Goal: Task Accomplishment & Management: Complete application form

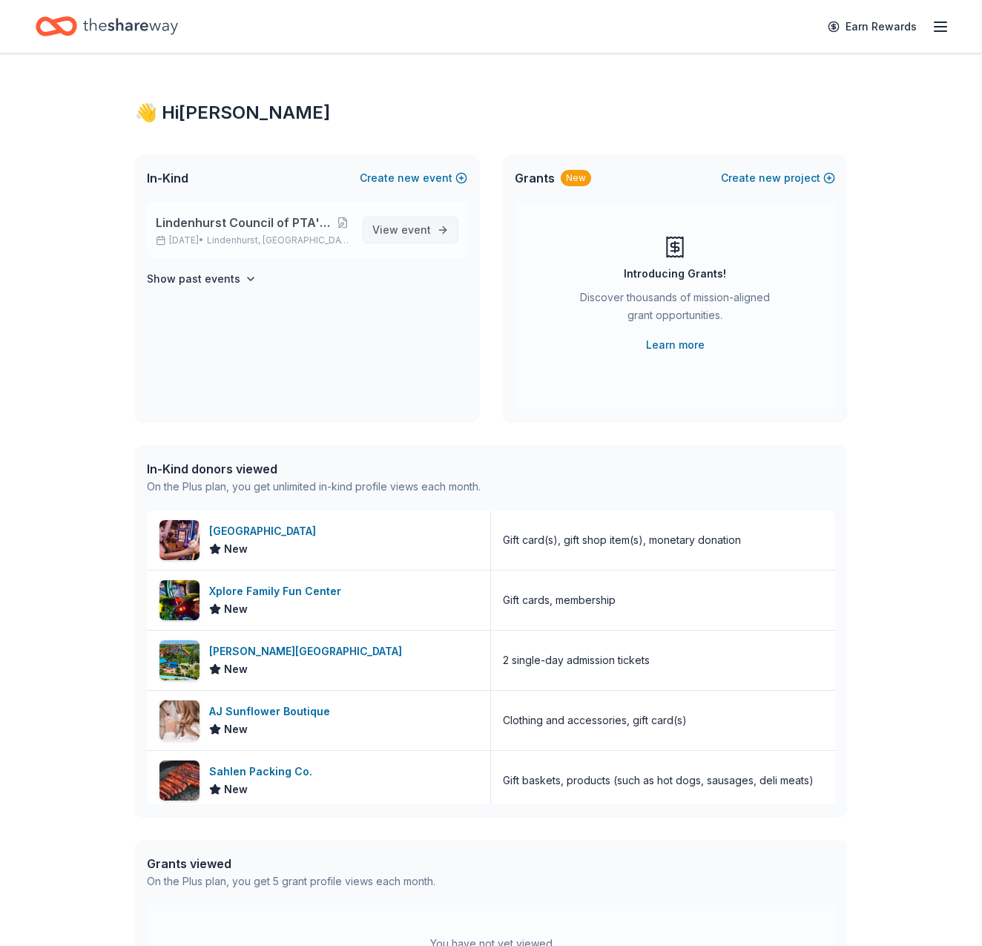
click at [412, 226] on span "event" at bounding box center [416, 229] width 30 height 13
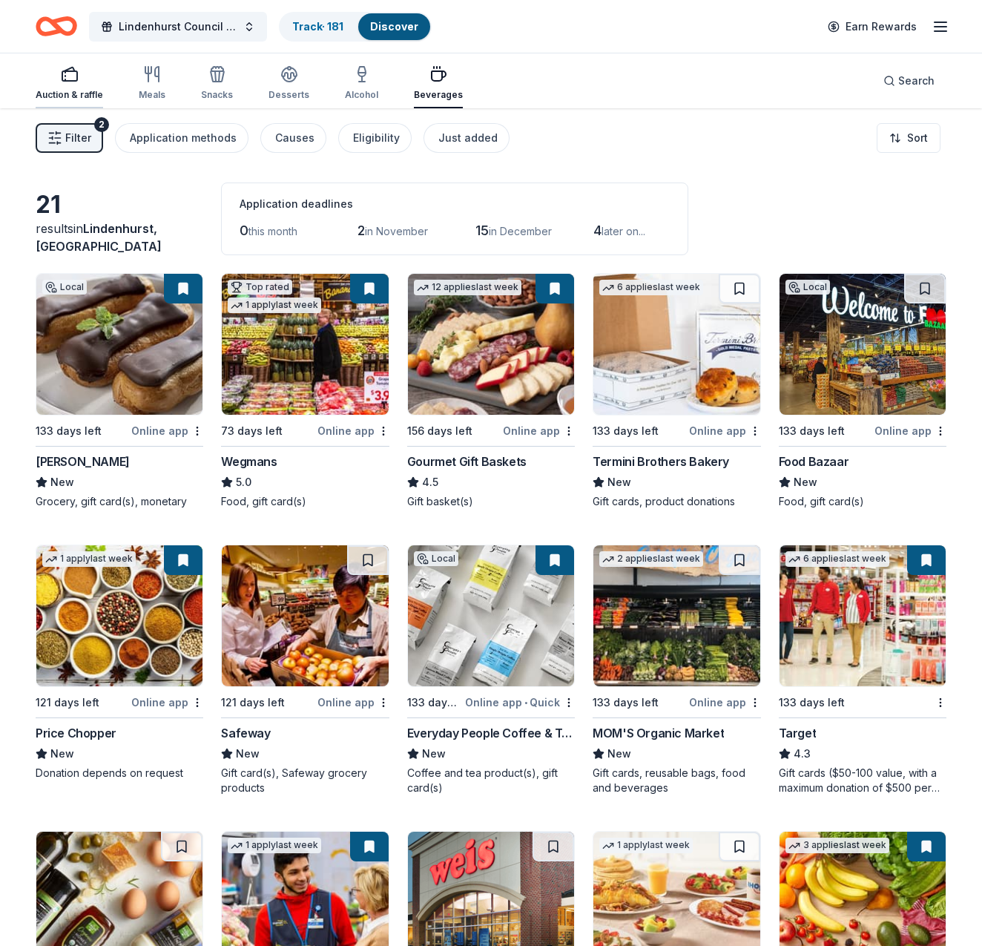
click at [76, 82] on icon "button" at bounding box center [70, 74] width 18 height 18
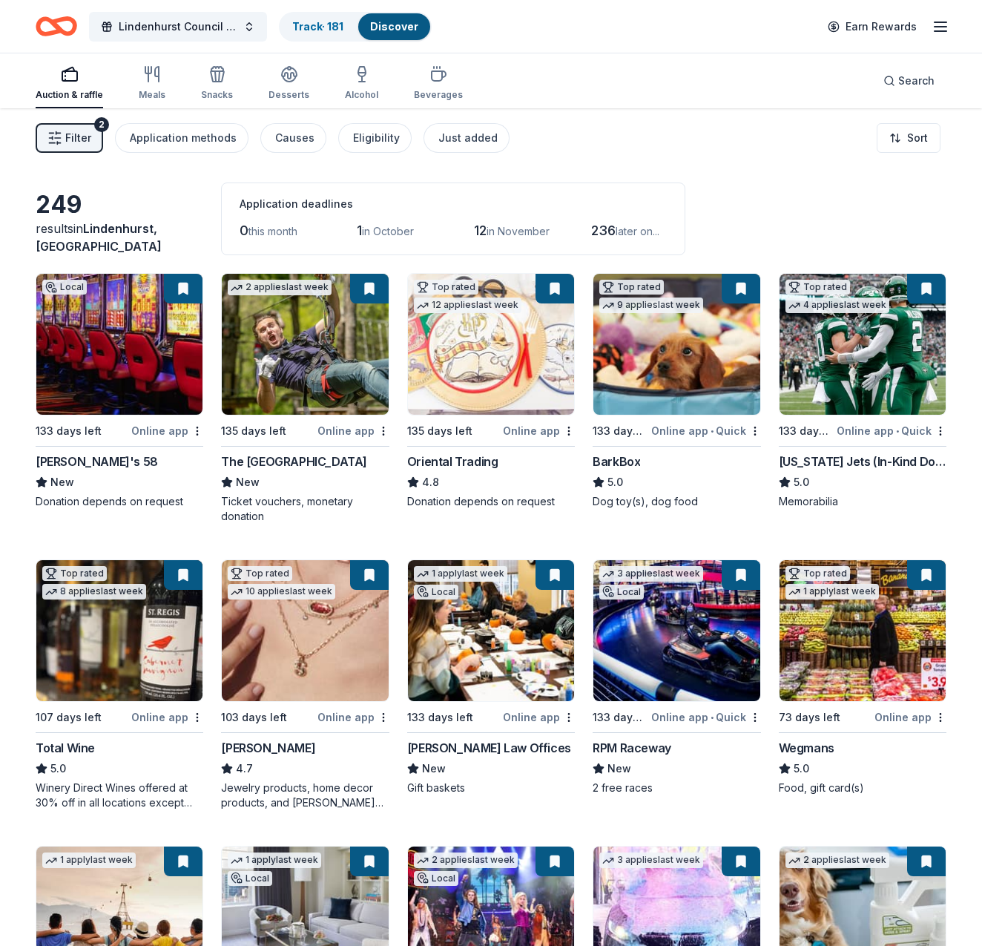
click at [494, 363] on img at bounding box center [491, 344] width 166 height 141
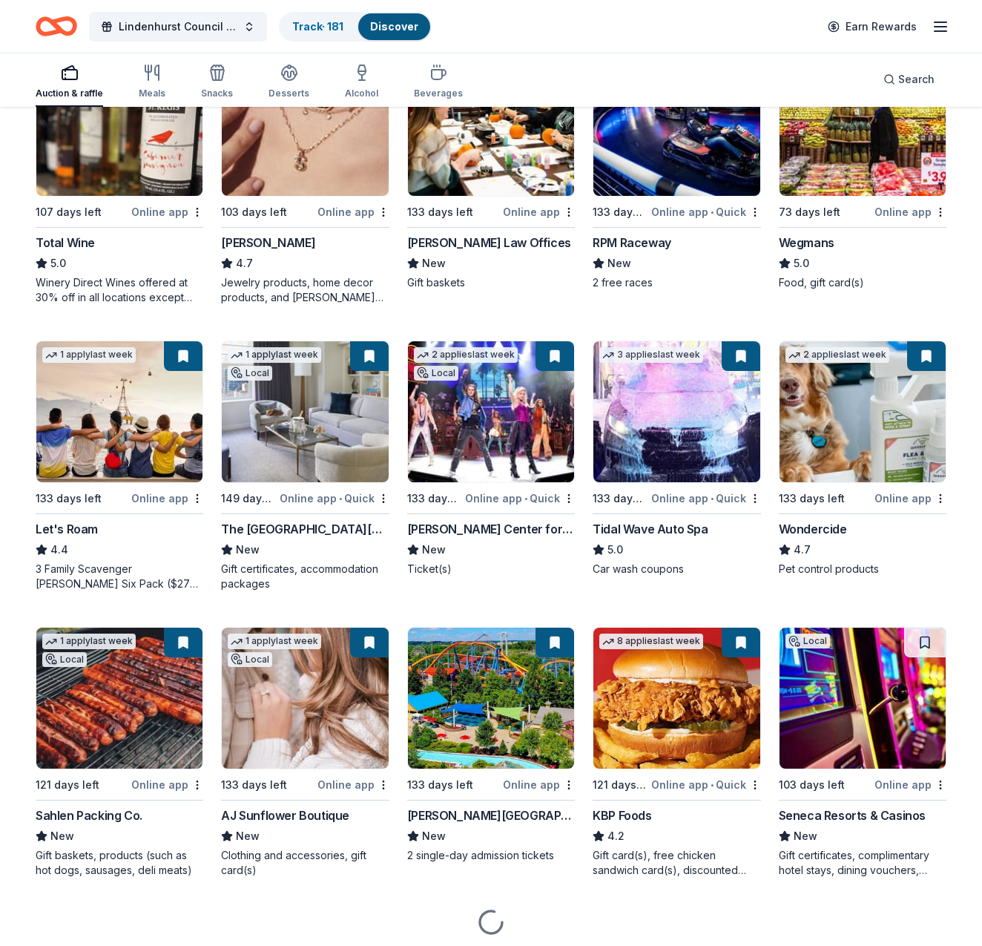
scroll to position [507, 0]
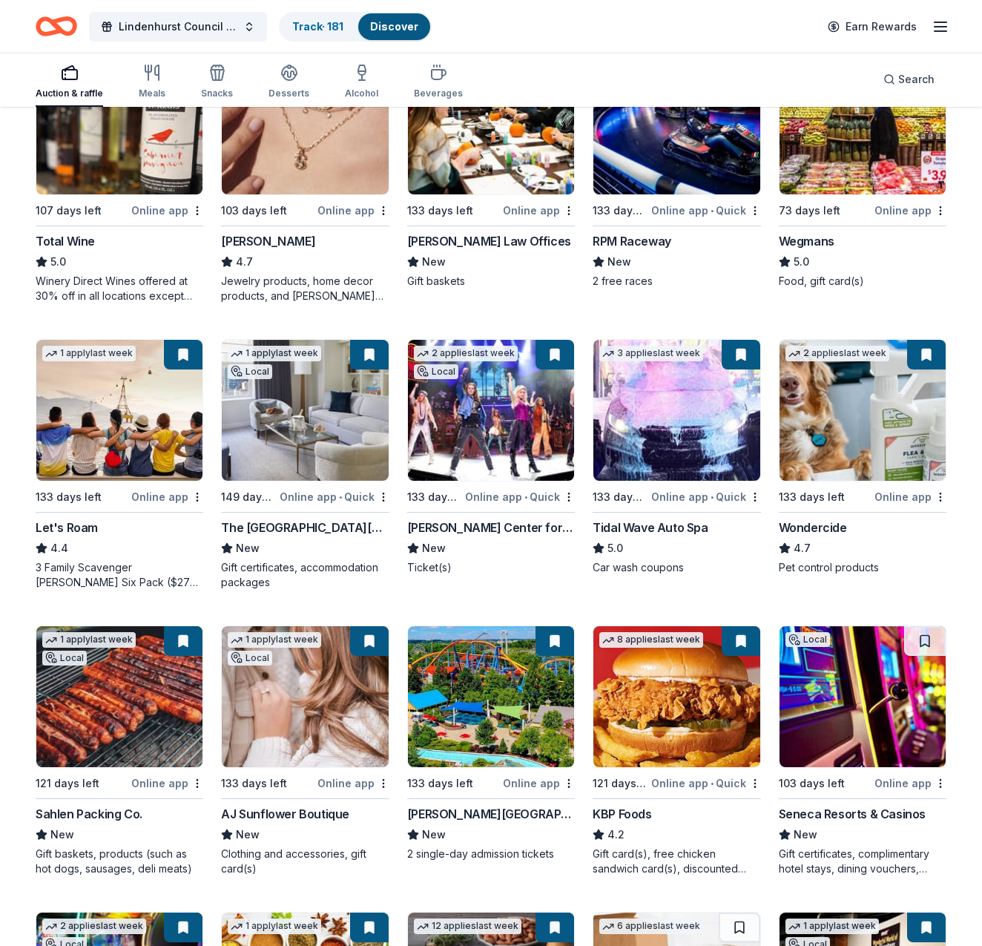
click at [511, 701] on img at bounding box center [491, 696] width 166 height 141
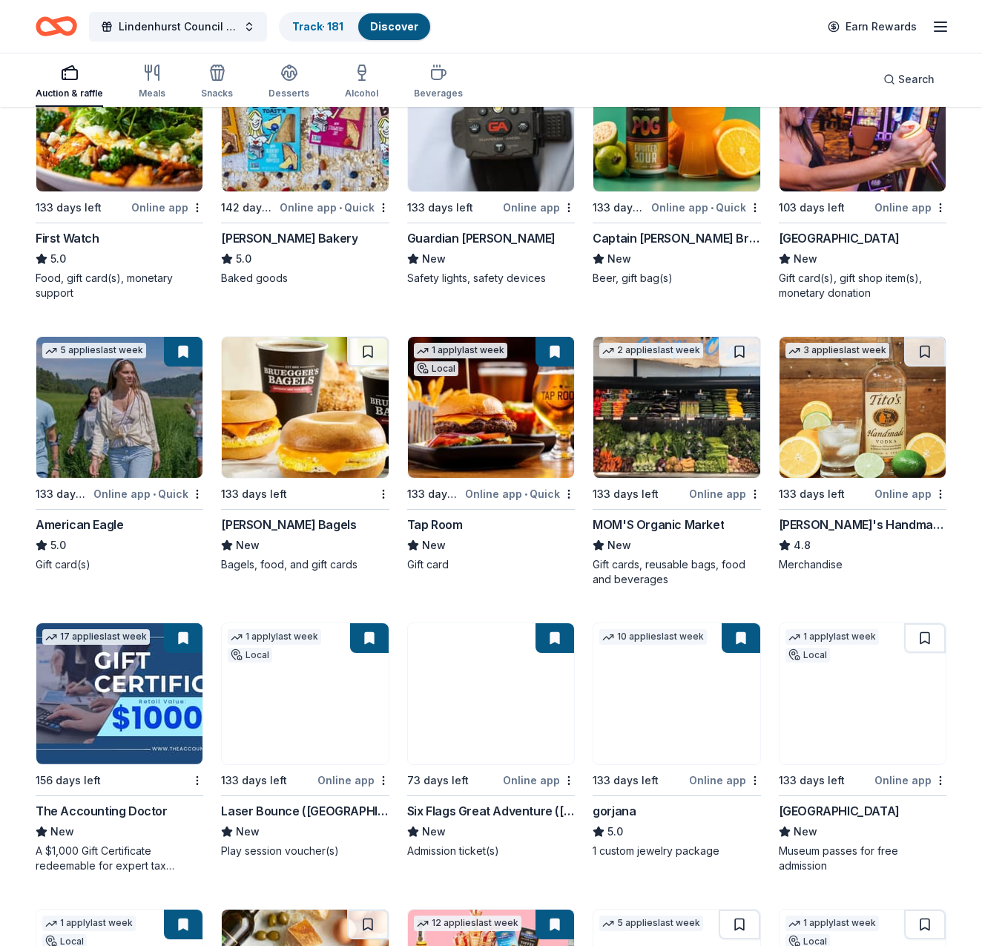
scroll to position [1648, 0]
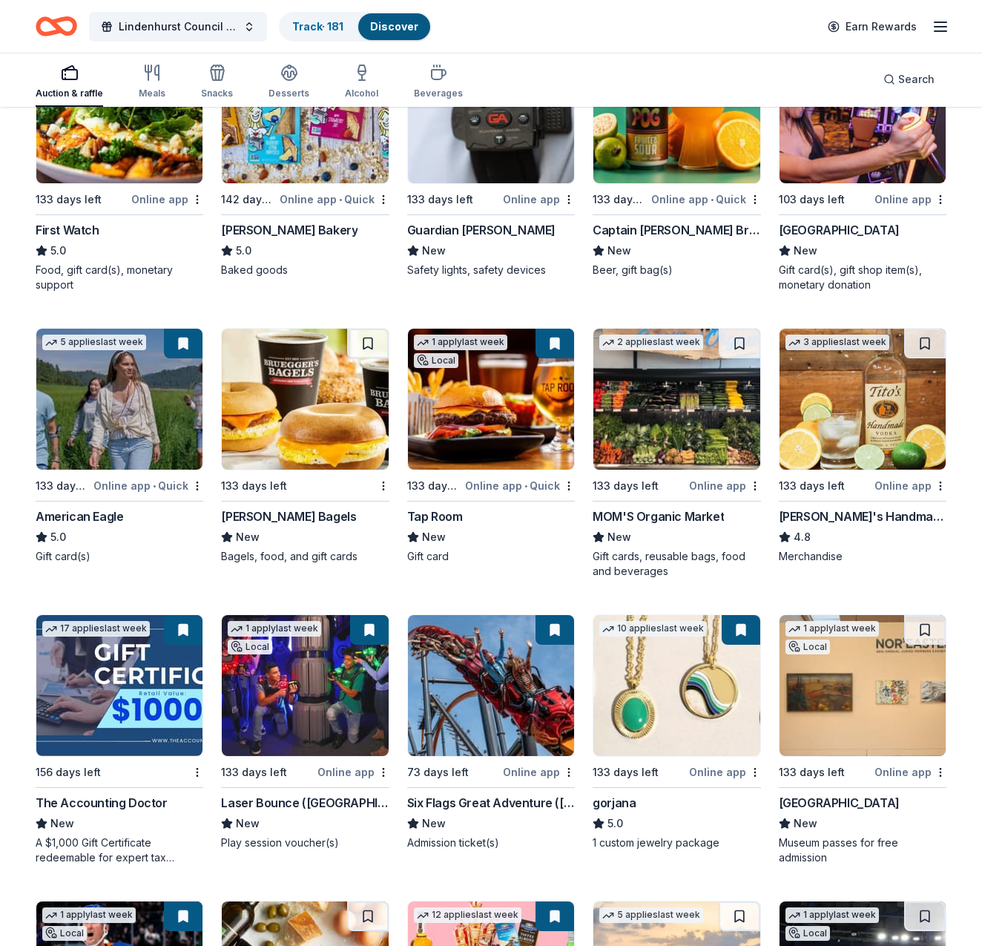
click at [112, 400] on img at bounding box center [119, 399] width 166 height 141
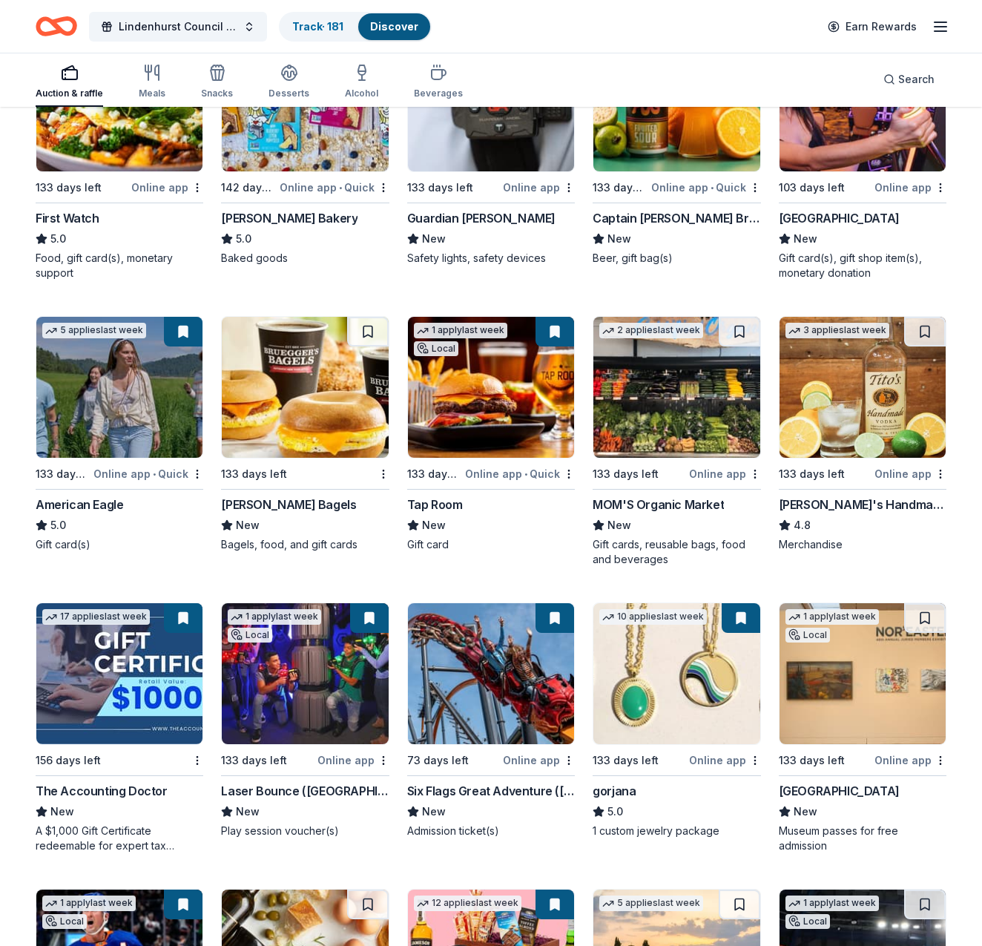
scroll to position [1662, 0]
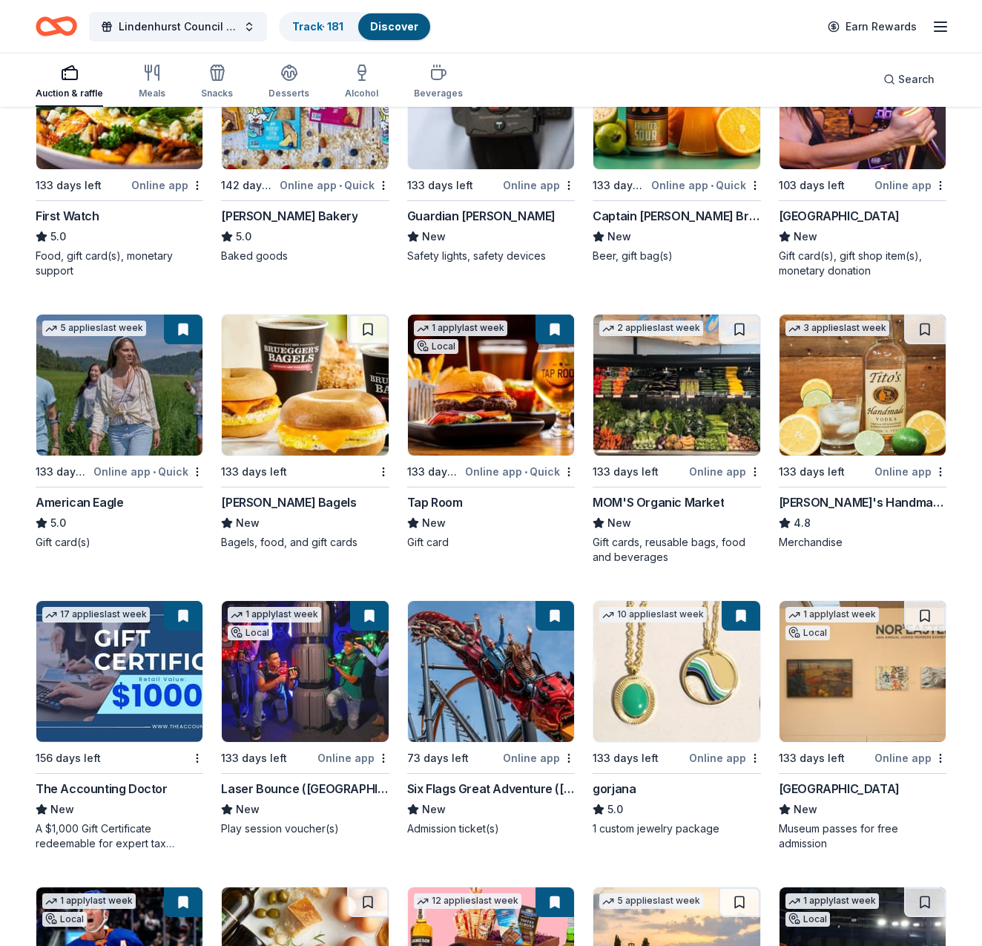
click at [487, 430] on img at bounding box center [491, 384] width 166 height 141
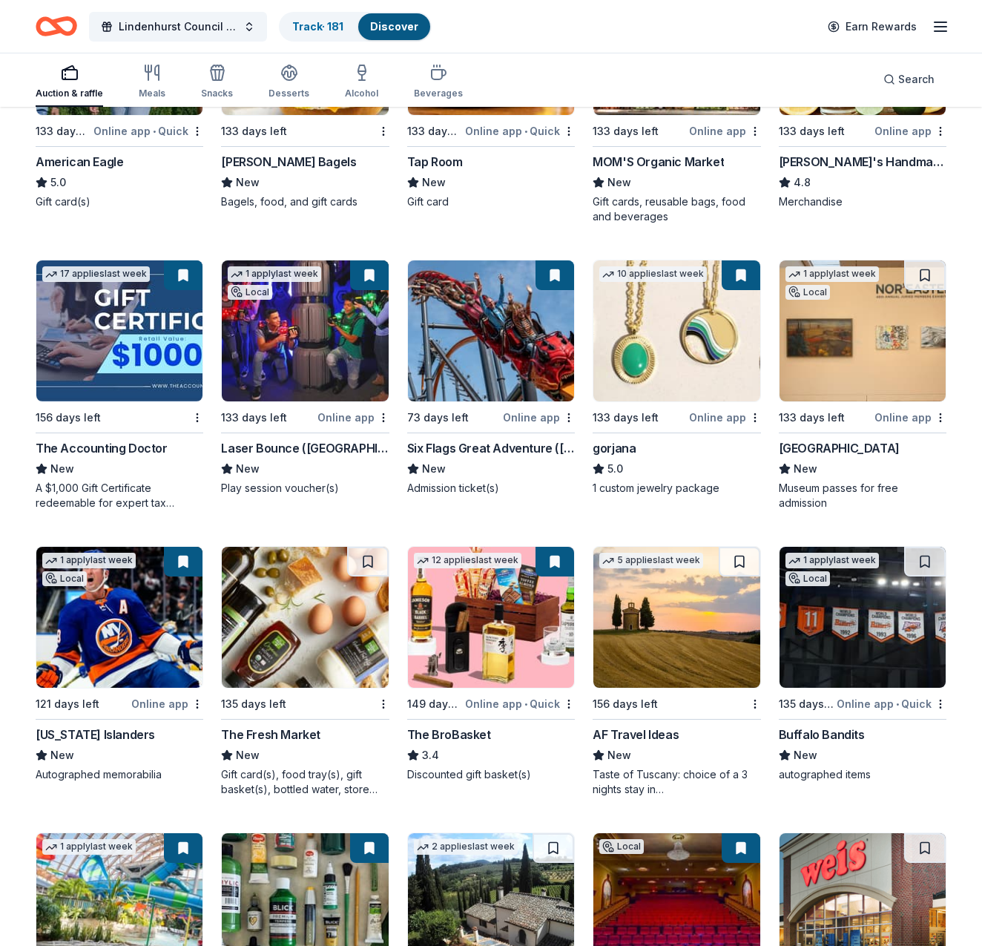
scroll to position [2003, 0]
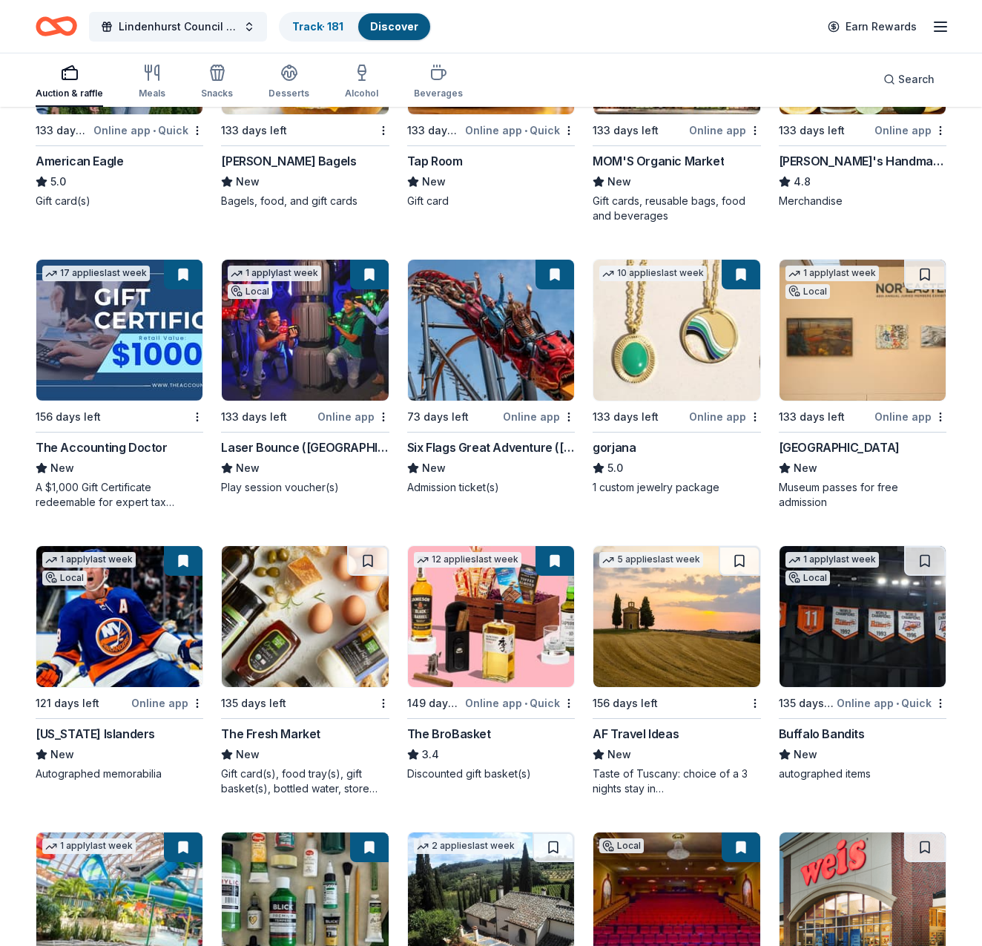
click at [478, 363] on img at bounding box center [491, 330] width 166 height 141
click at [717, 627] on img at bounding box center [676, 616] width 166 height 141
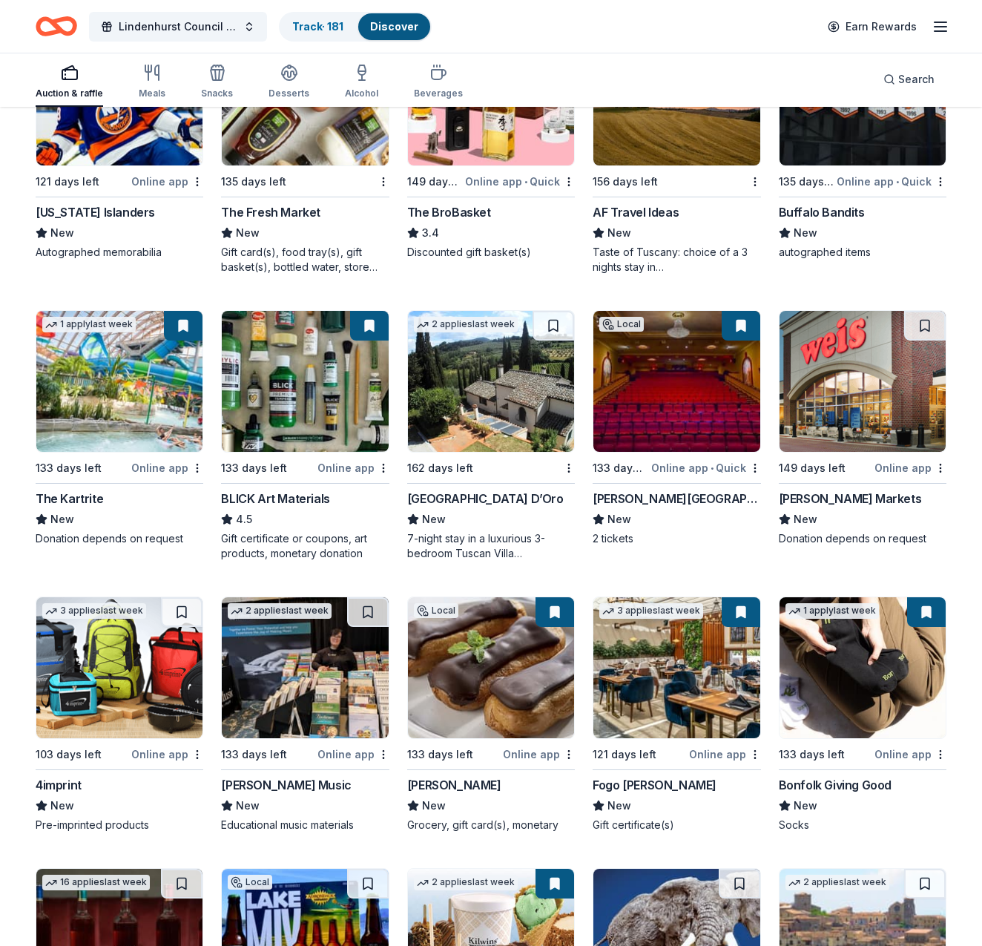
scroll to position [2525, 0]
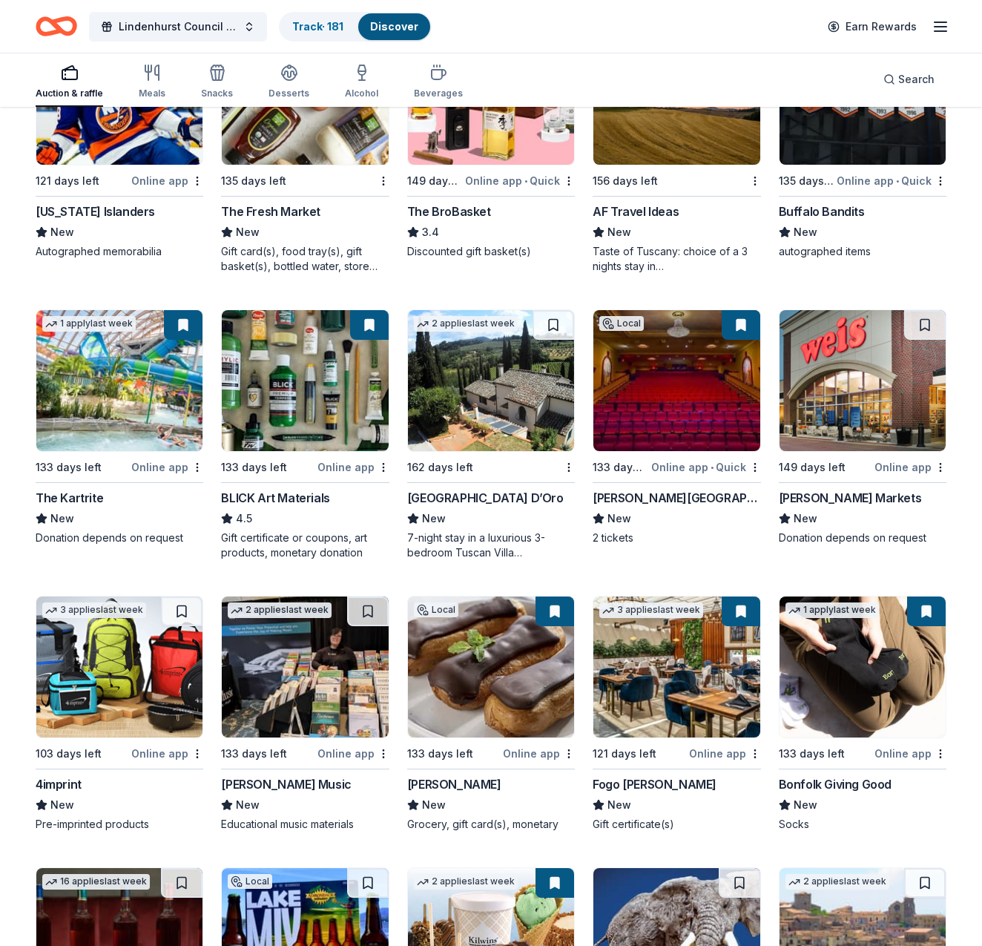
click at [654, 395] on img at bounding box center [676, 380] width 166 height 141
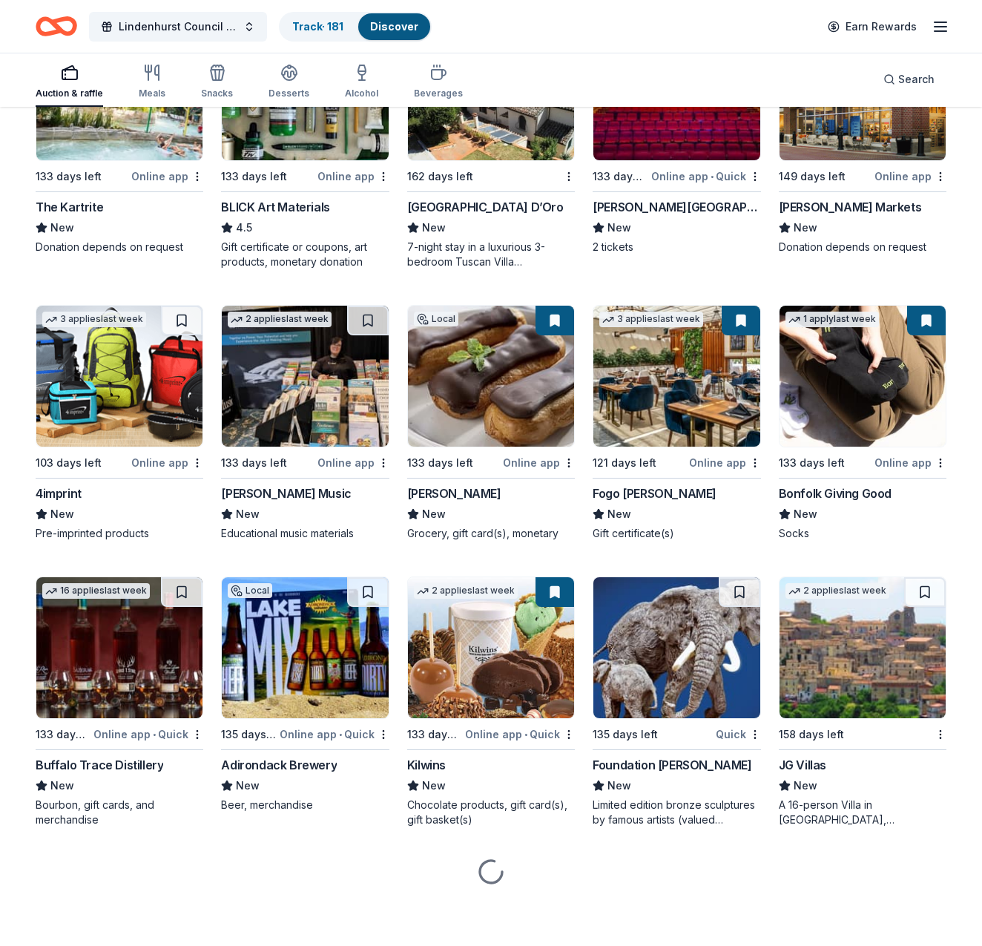
scroll to position [2816, 0]
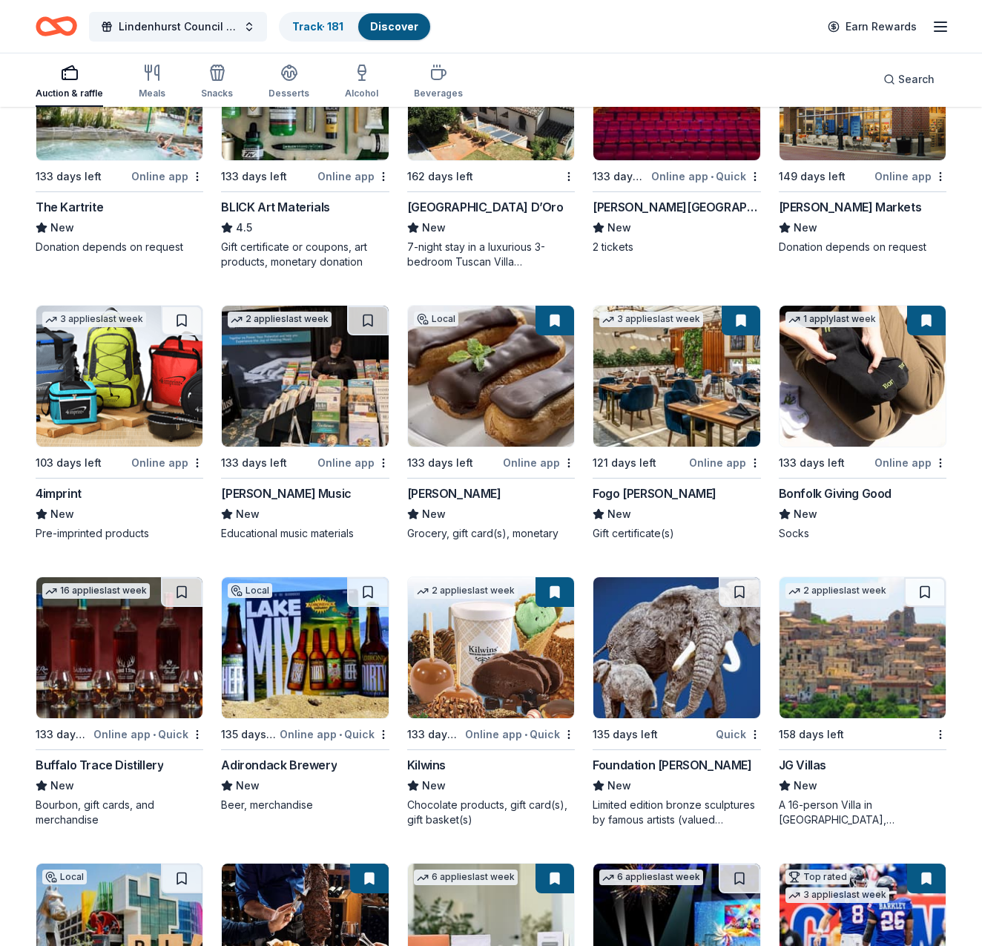
click at [121, 388] on img at bounding box center [119, 376] width 166 height 141
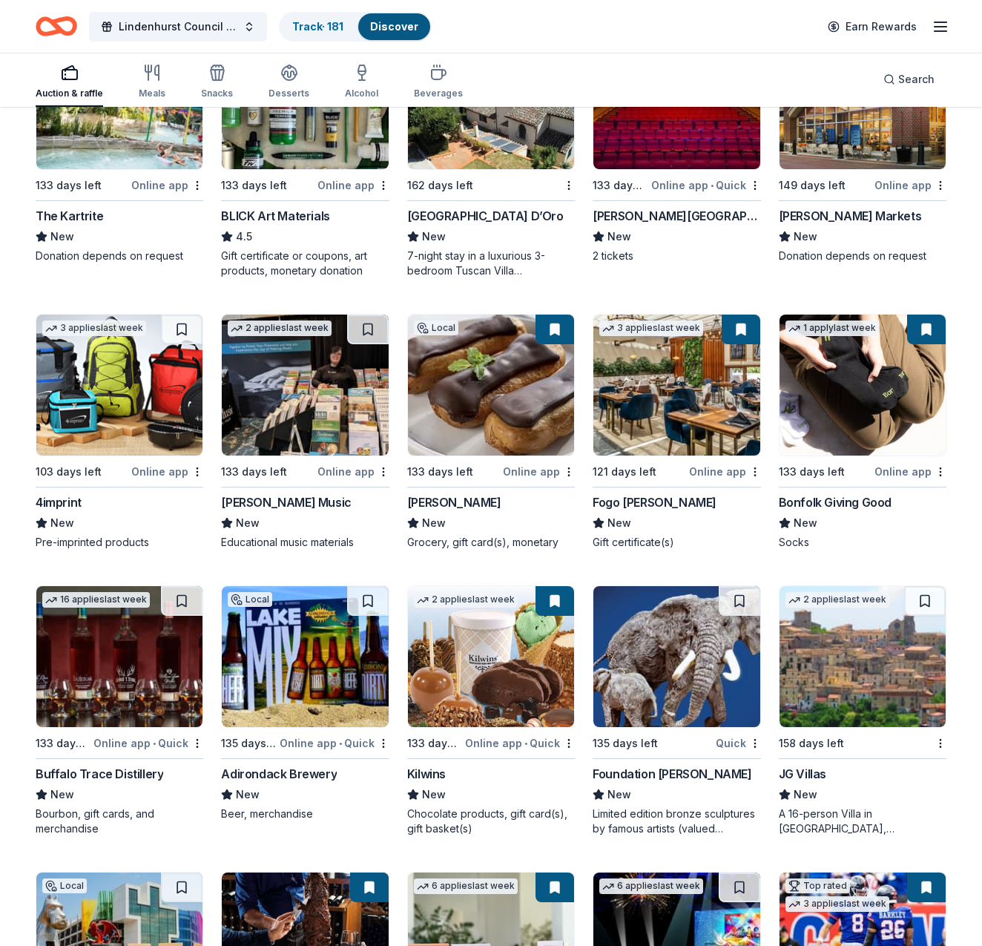
click at [497, 405] on img at bounding box center [491, 384] width 166 height 141
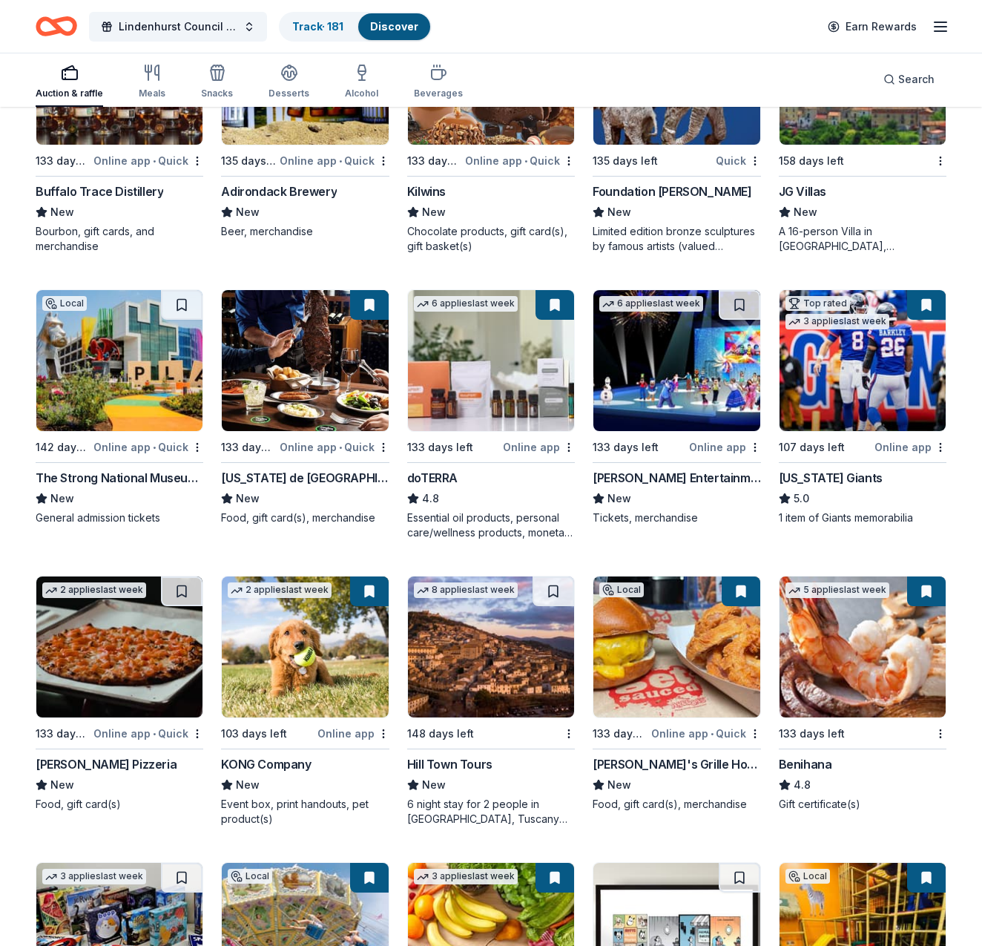
scroll to position [3389, 0]
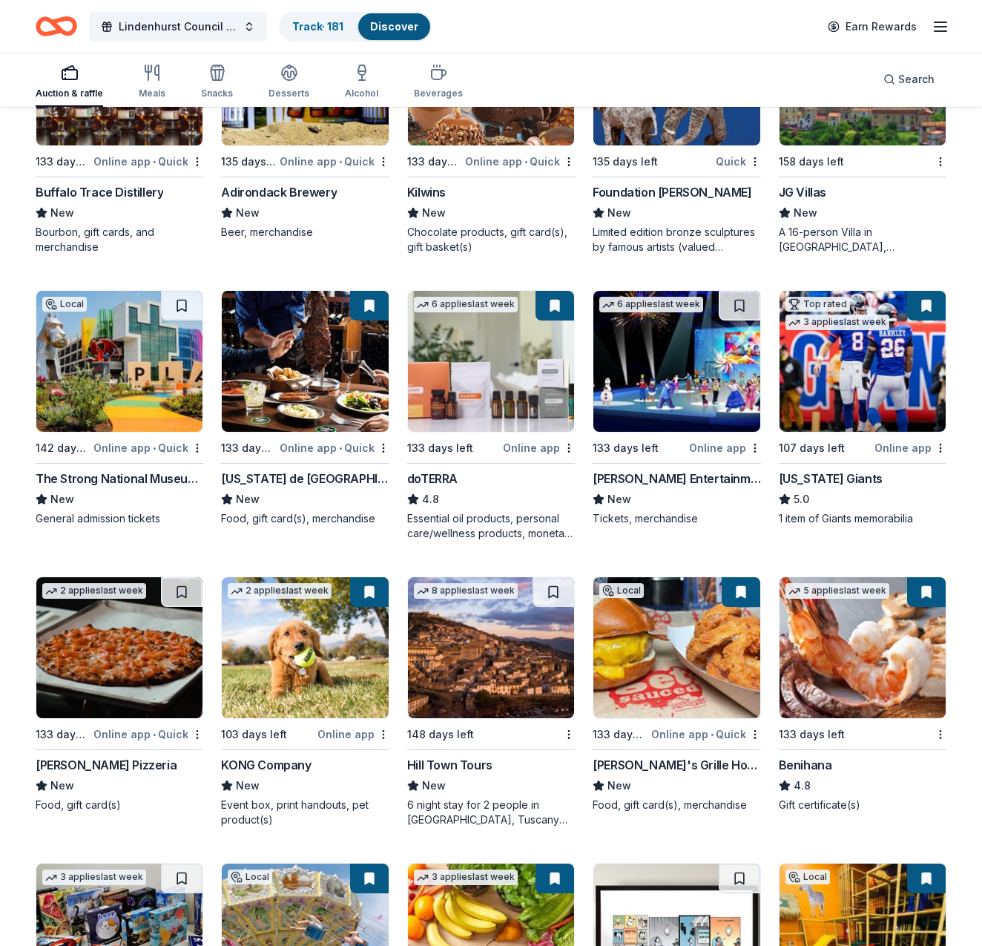
click at [684, 369] on img at bounding box center [676, 361] width 166 height 141
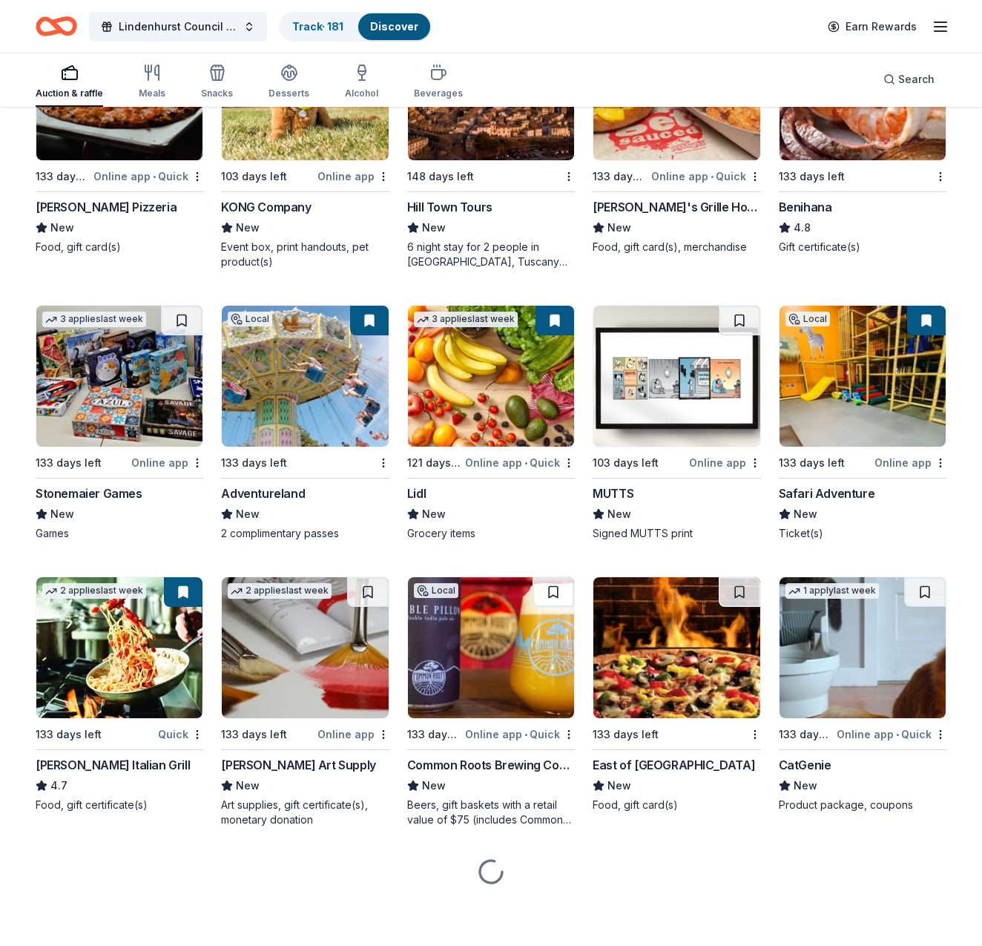
scroll to position [3946, 0]
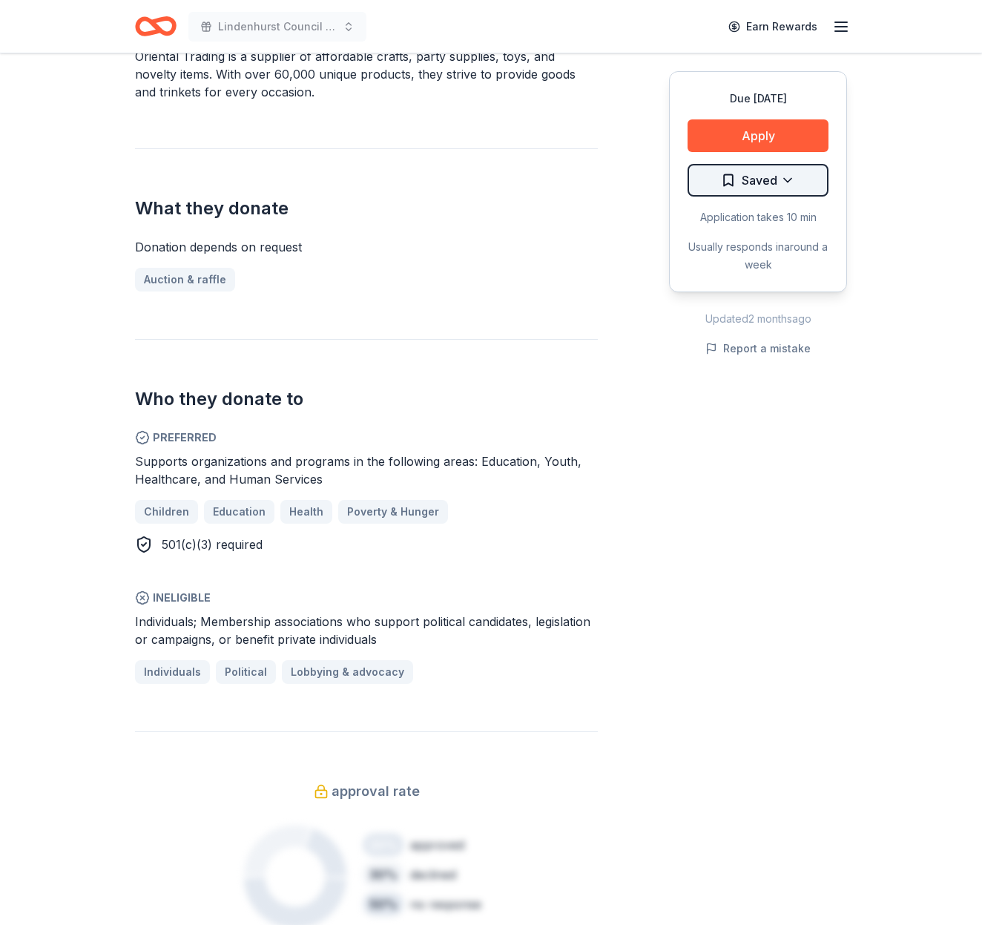
scroll to position [482, 0]
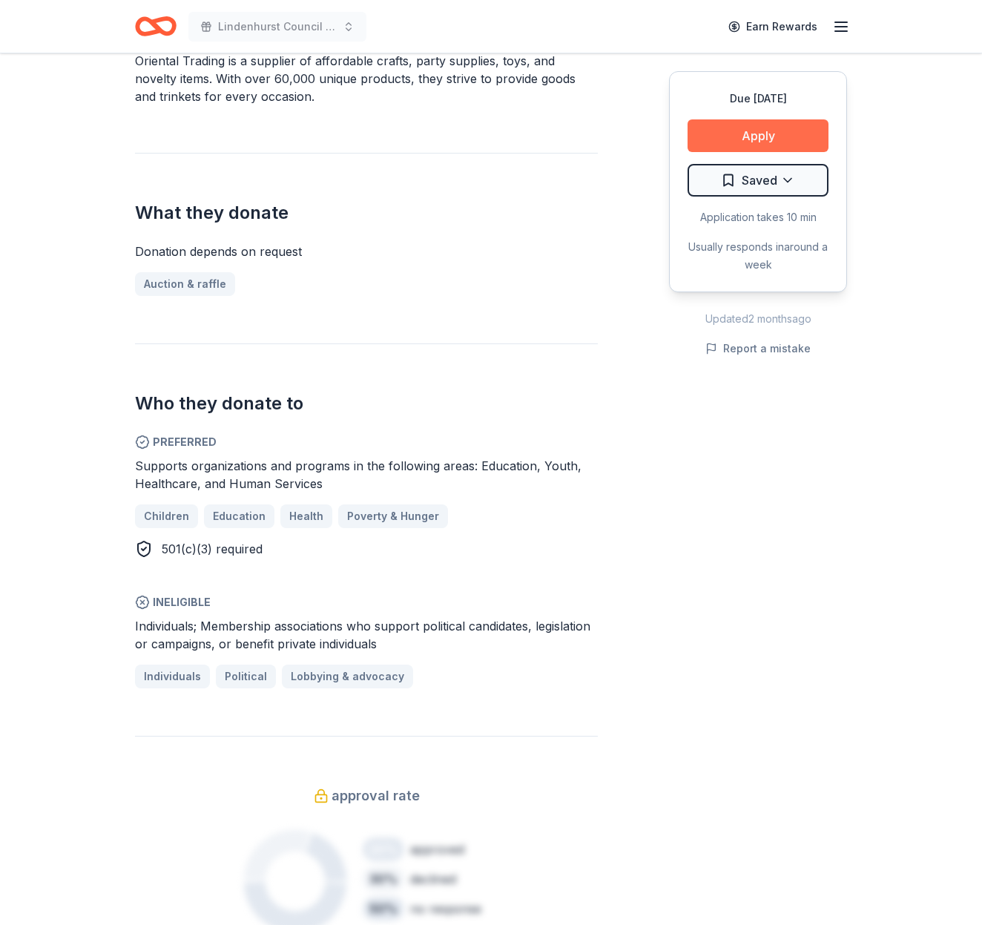
click at [794, 135] on button "Apply" at bounding box center [758, 135] width 141 height 33
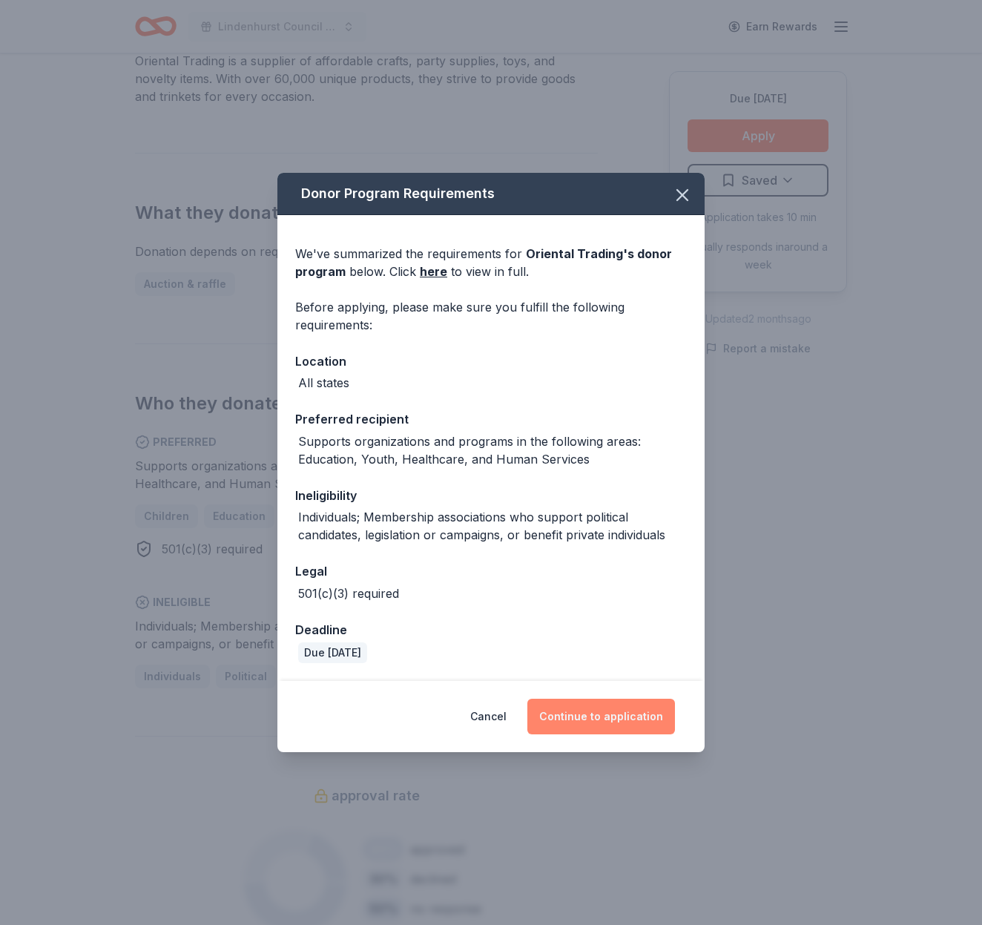
click at [615, 708] on button "Continue to application" at bounding box center [601, 717] width 148 height 36
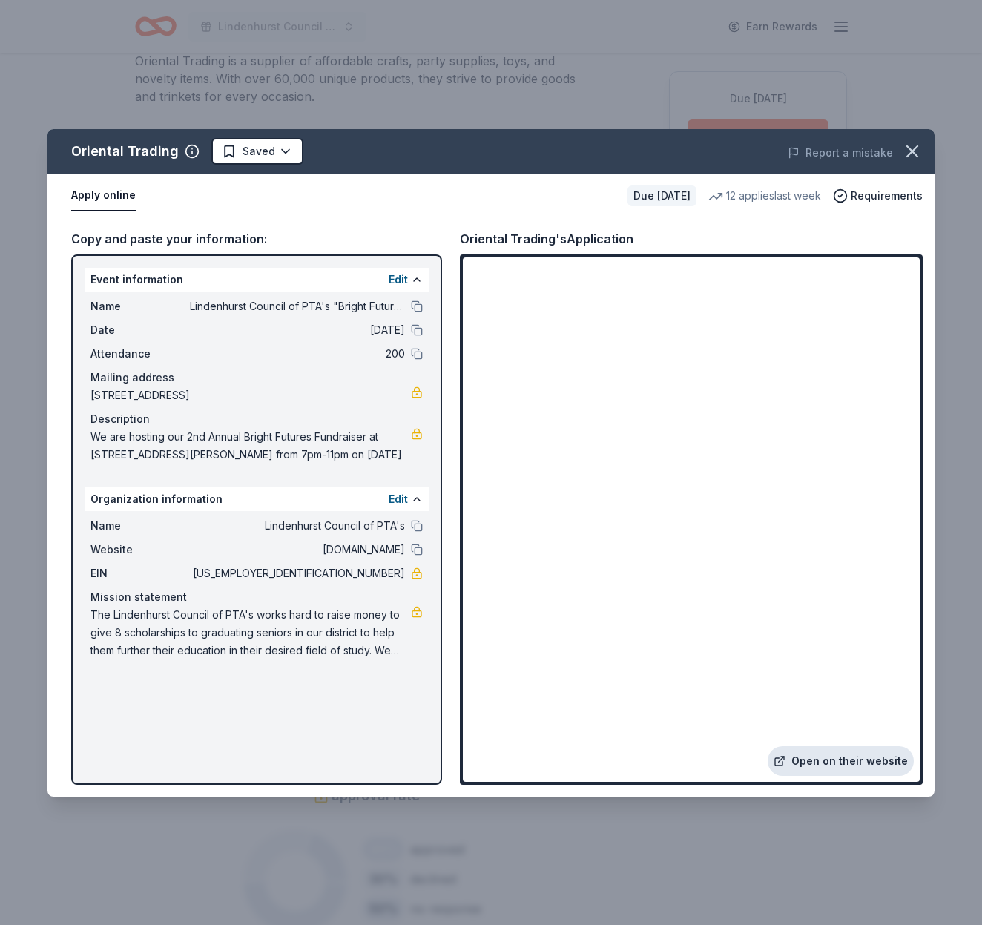
click at [877, 758] on link "Open on their website" at bounding box center [841, 761] width 146 height 30
click at [900, 151] on button "button" at bounding box center [912, 151] width 33 height 33
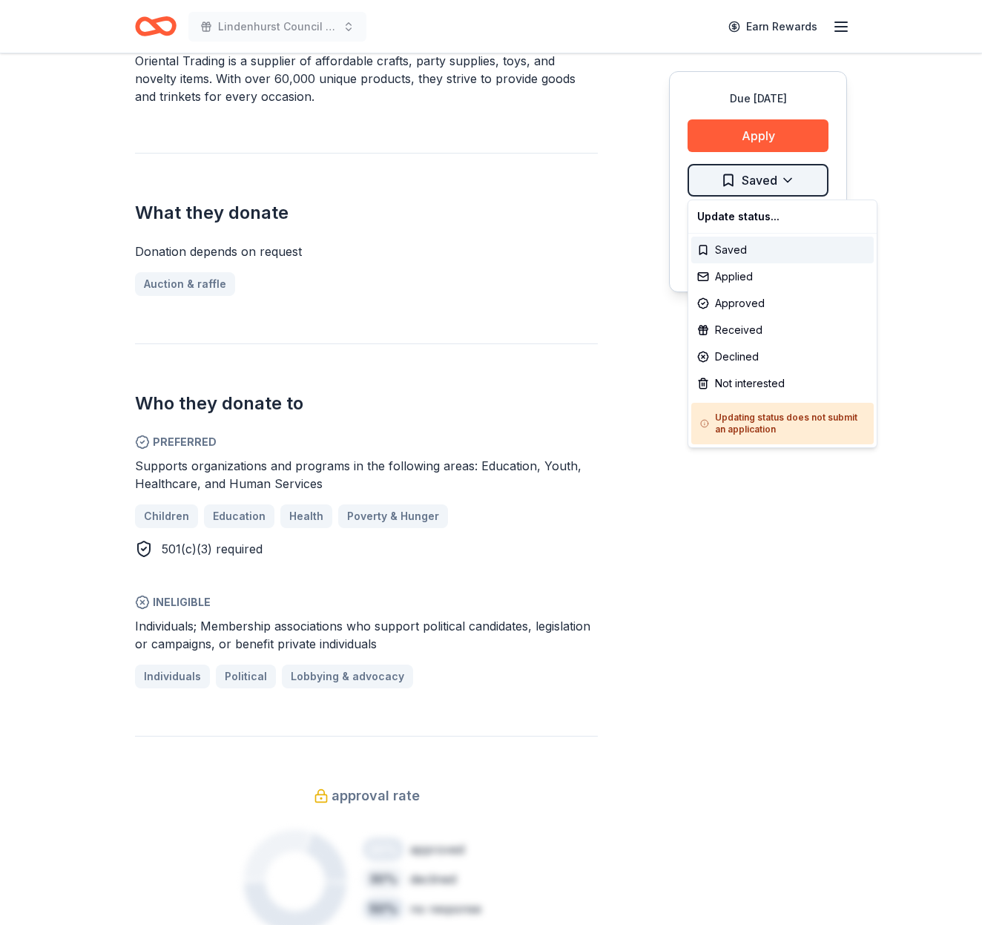
click at [742, 273] on div "Applied" at bounding box center [782, 276] width 182 height 27
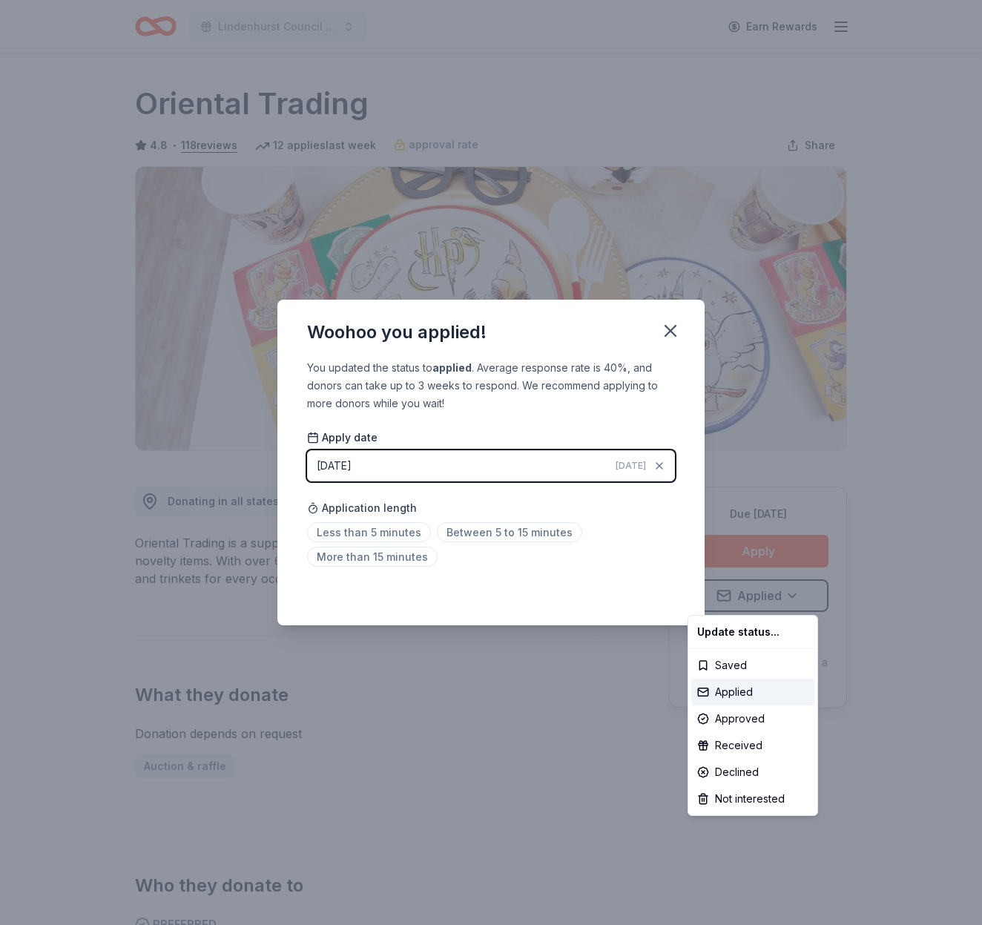
drag, startPoint x: 586, startPoint y: 435, endPoint x: 713, endPoint y: 365, distance: 145.4
click at [713, 385] on html "Lindenhurst Council of PTA's "Bright Futures" Fundraiser Earn Rewards Due in 13…" at bounding box center [491, 462] width 982 height 925
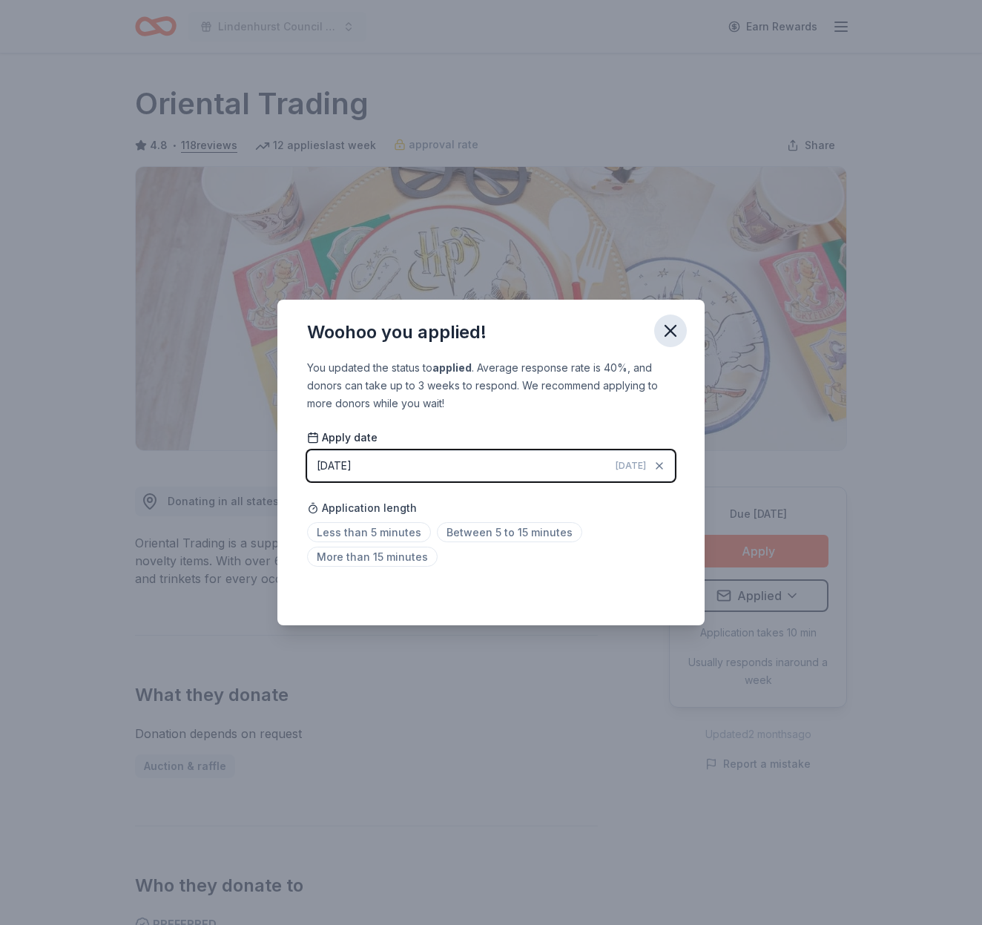
click at [672, 326] on icon "button" at bounding box center [670, 330] width 21 height 21
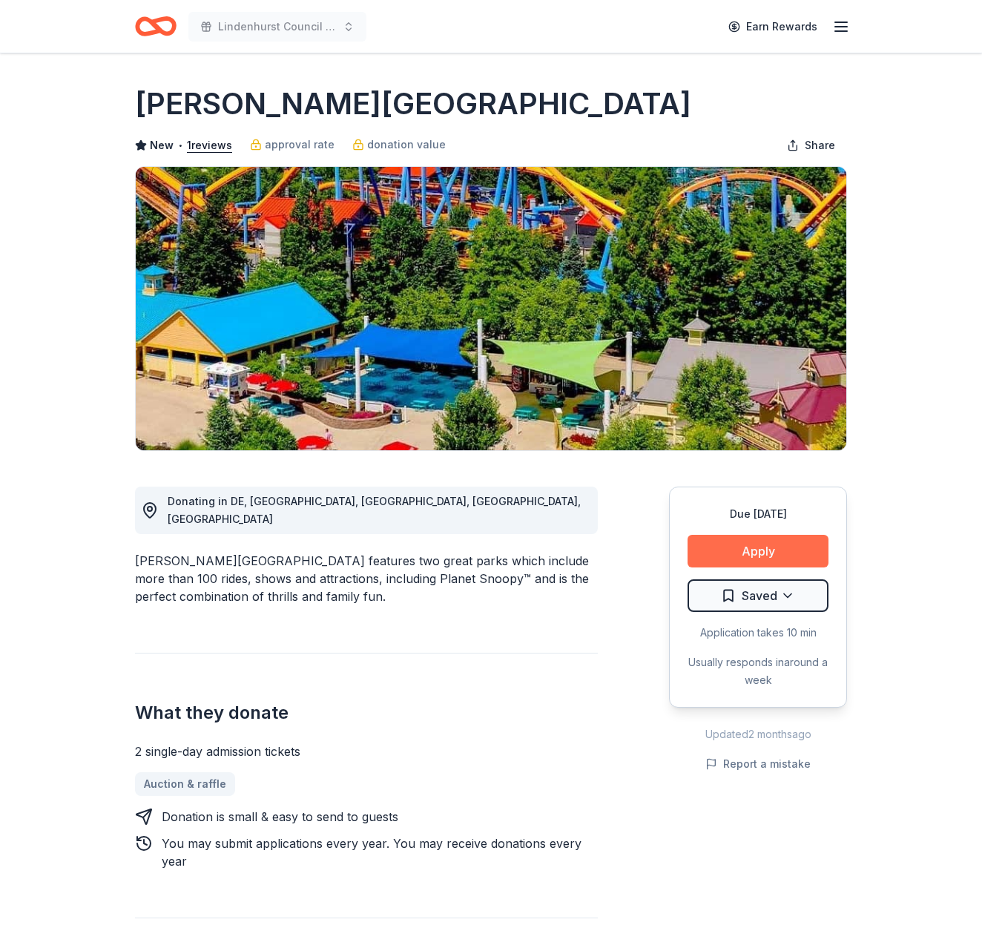
click at [801, 538] on button "Apply" at bounding box center [758, 551] width 141 height 33
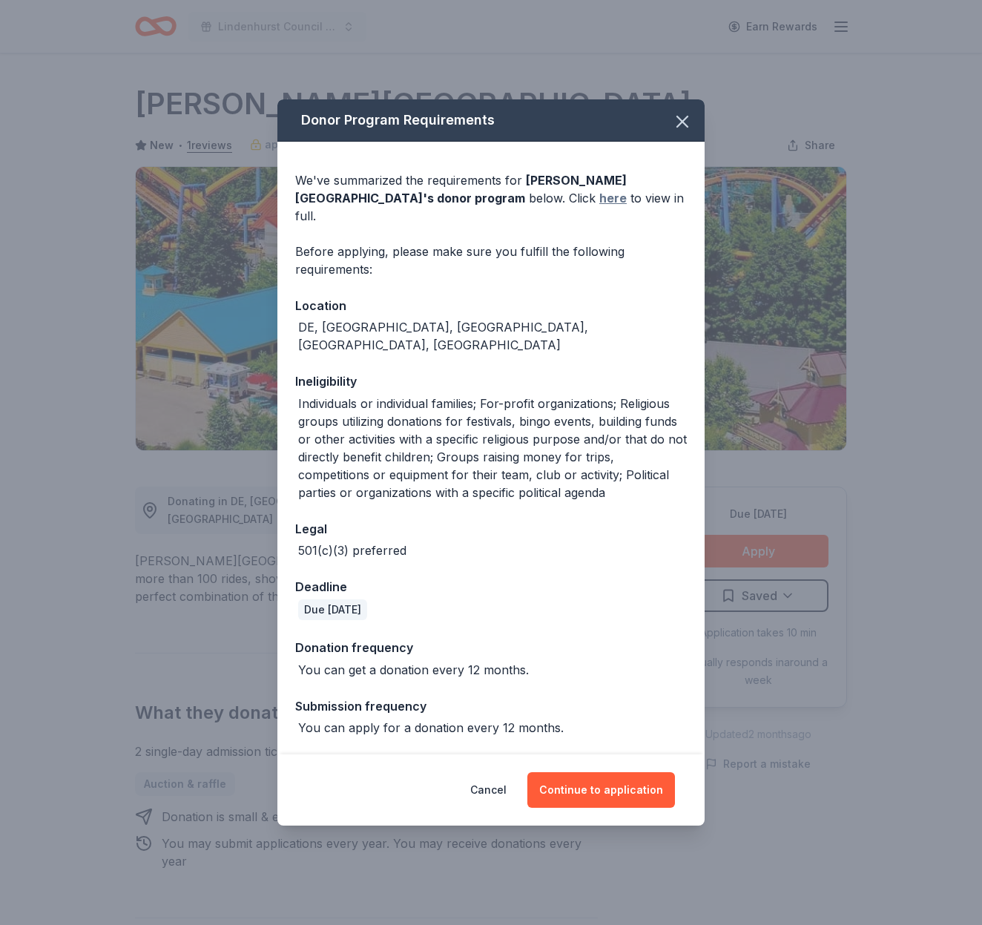
click at [599, 207] on link "here" at bounding box center [612, 198] width 27 height 18
click at [687, 132] on icon "button" at bounding box center [682, 121] width 21 height 21
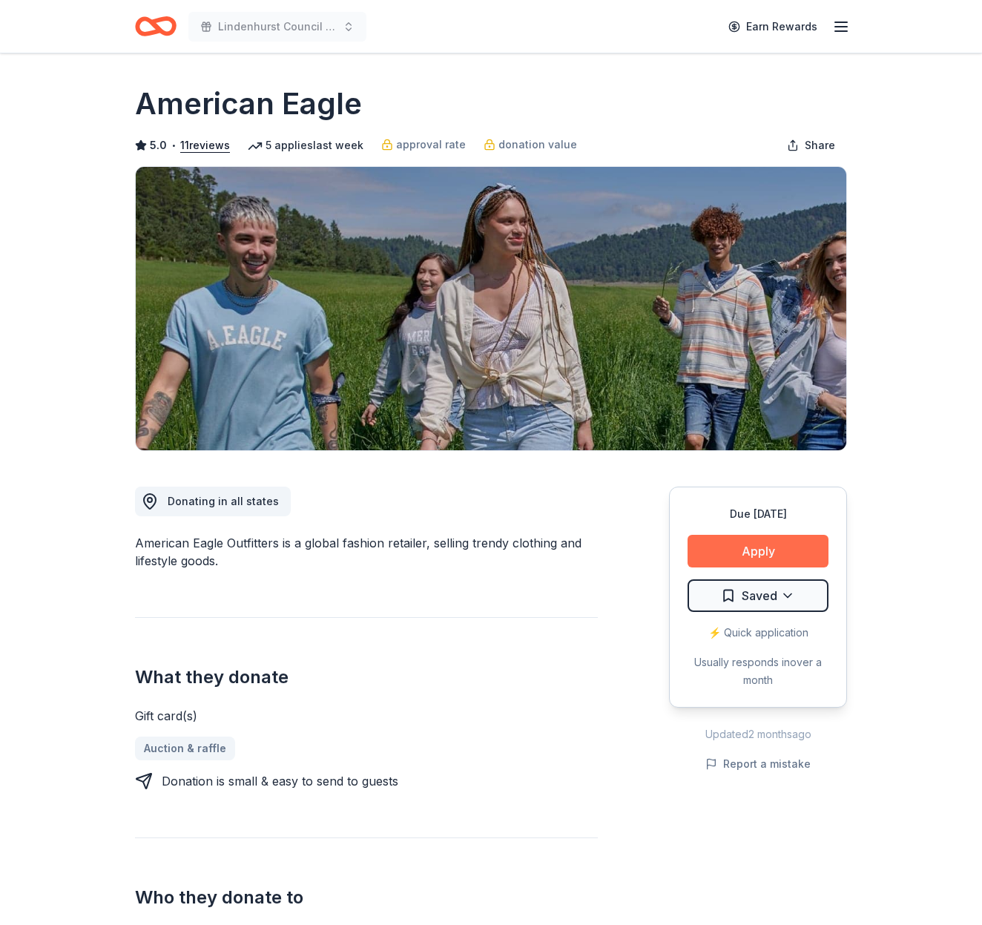
click at [761, 553] on button "Apply" at bounding box center [758, 551] width 141 height 33
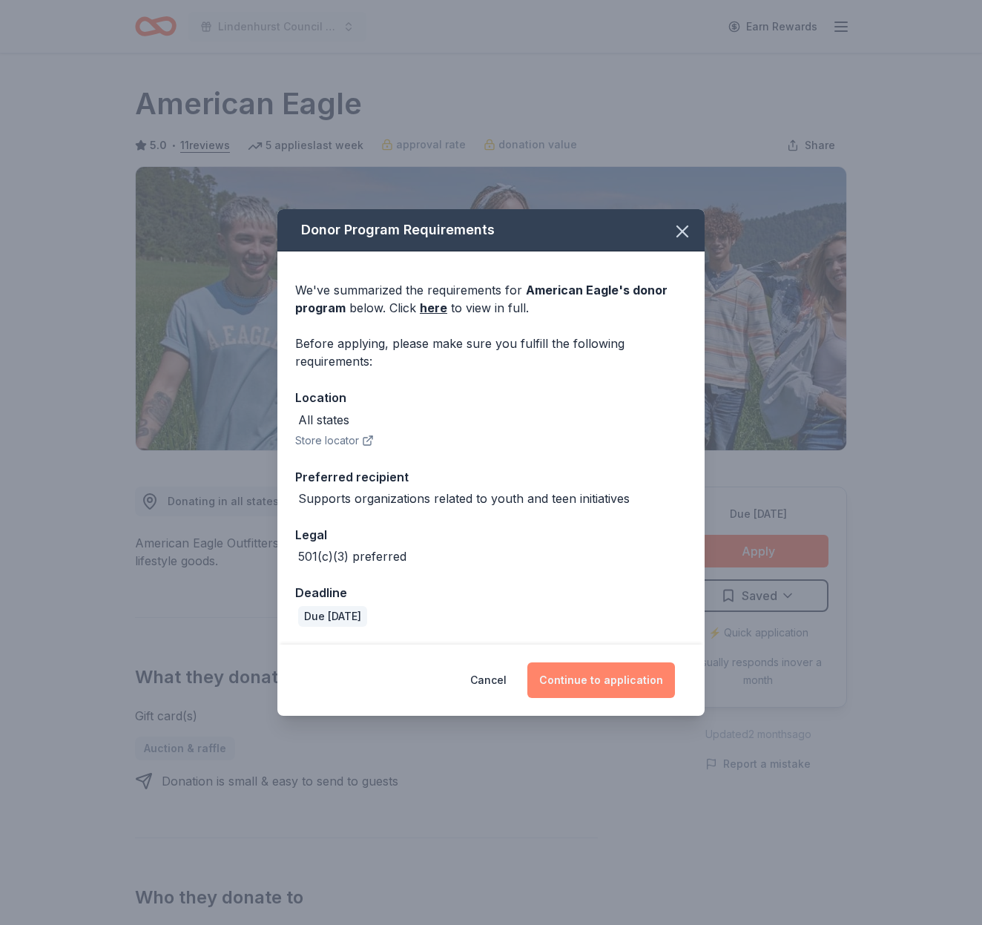
click at [650, 678] on button "Continue to application" at bounding box center [601, 680] width 148 height 36
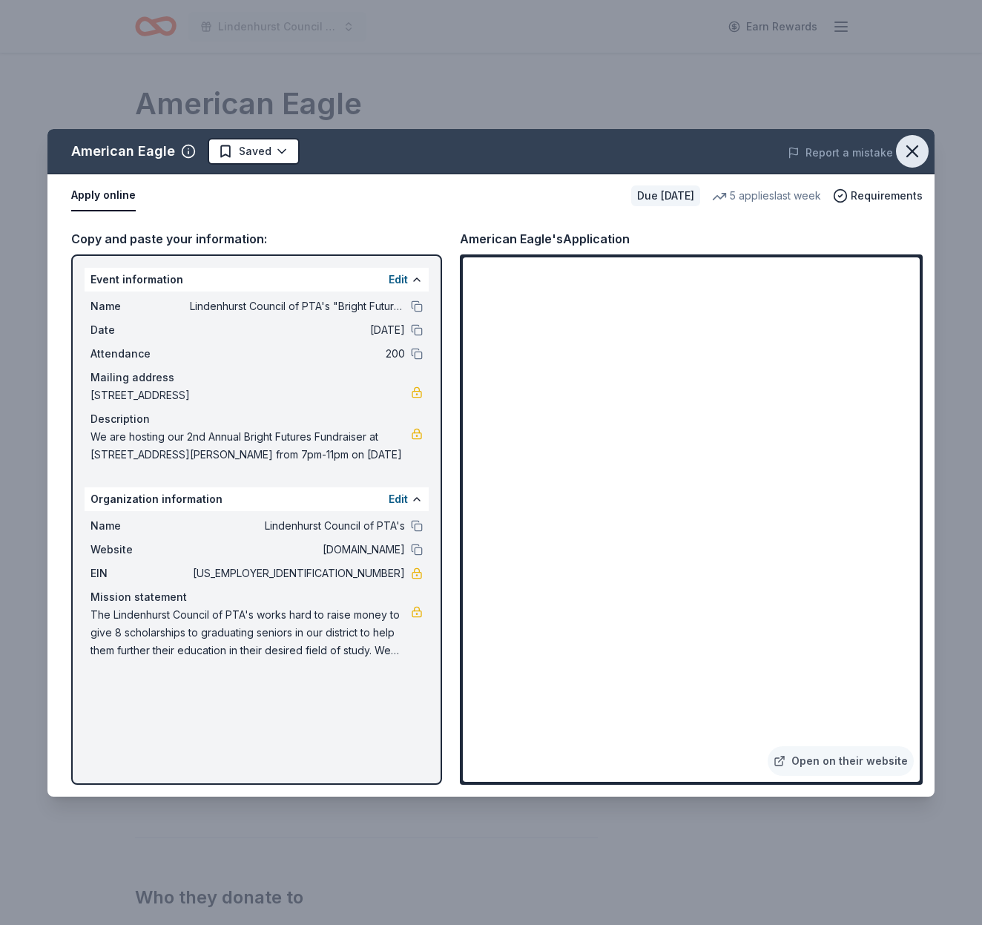
click at [911, 149] on icon "button" at bounding box center [912, 151] width 10 height 10
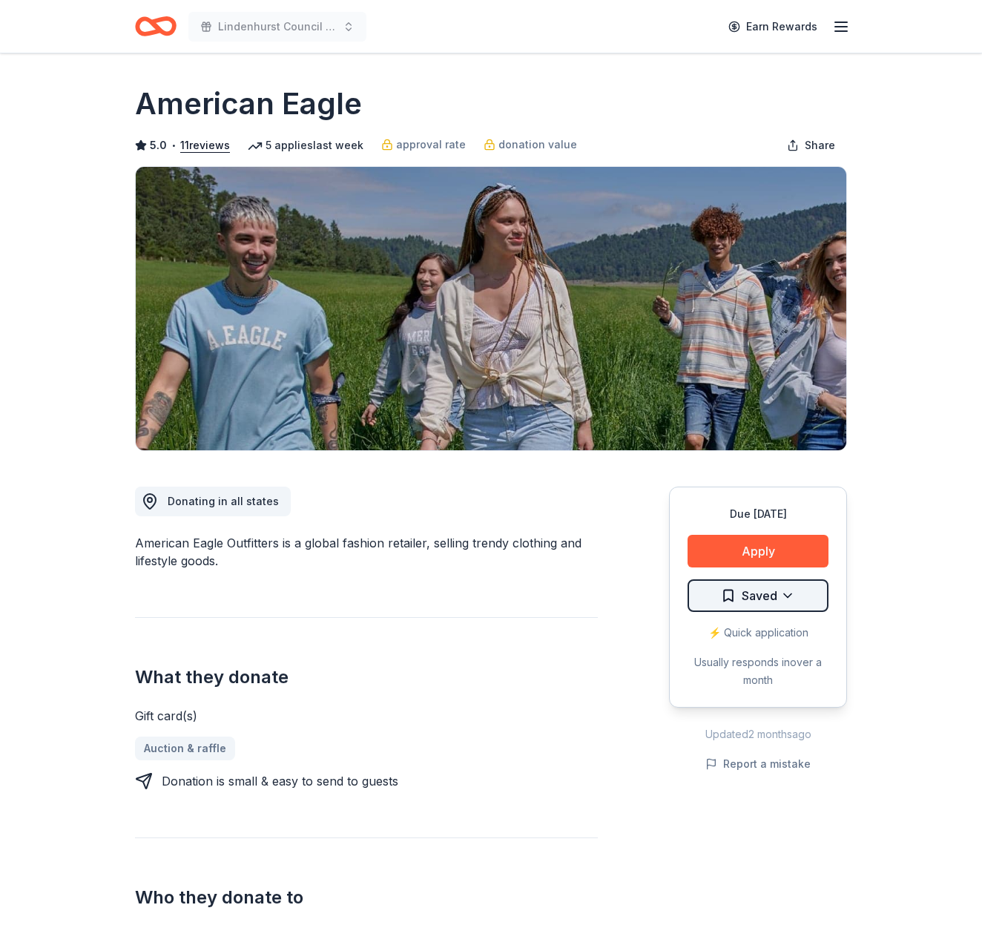
click at [748, 600] on html "Lindenhurst Council of PTA's "Bright Futures" Fundraiser Earn Rewards Due in 13…" at bounding box center [491, 462] width 982 height 925
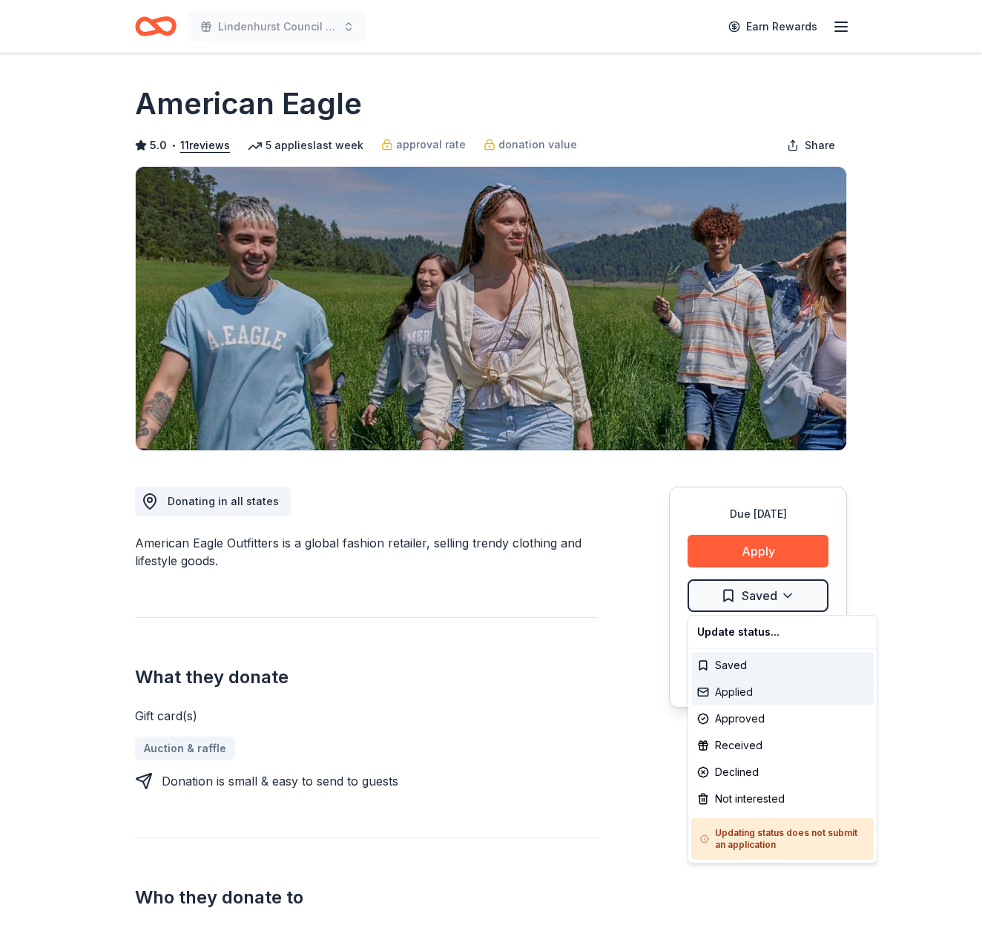
click at [744, 695] on div "Applied" at bounding box center [782, 692] width 182 height 27
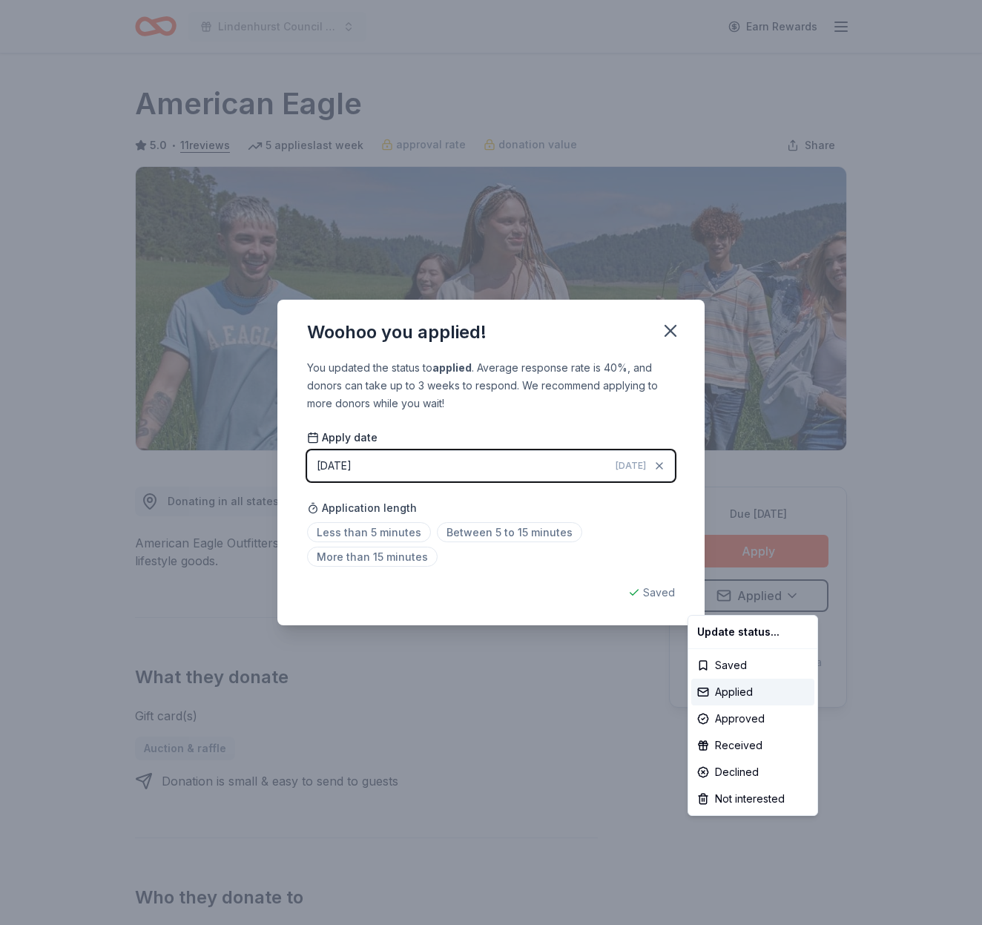
click at [669, 329] on html "Lindenhurst Council of PTA's "Bright Futures" Fundraiser Earn Rewards Due in 13…" at bounding box center [491, 462] width 982 height 925
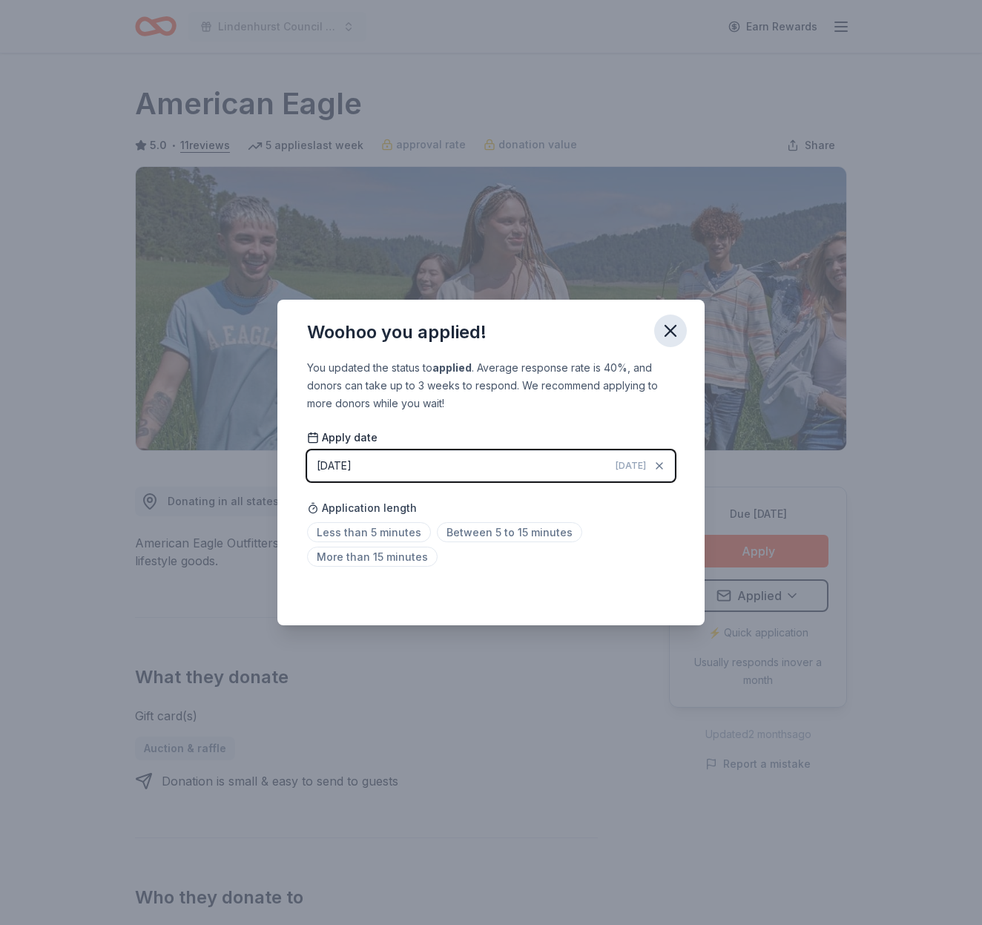
click at [670, 329] on icon "button" at bounding box center [670, 331] width 10 height 10
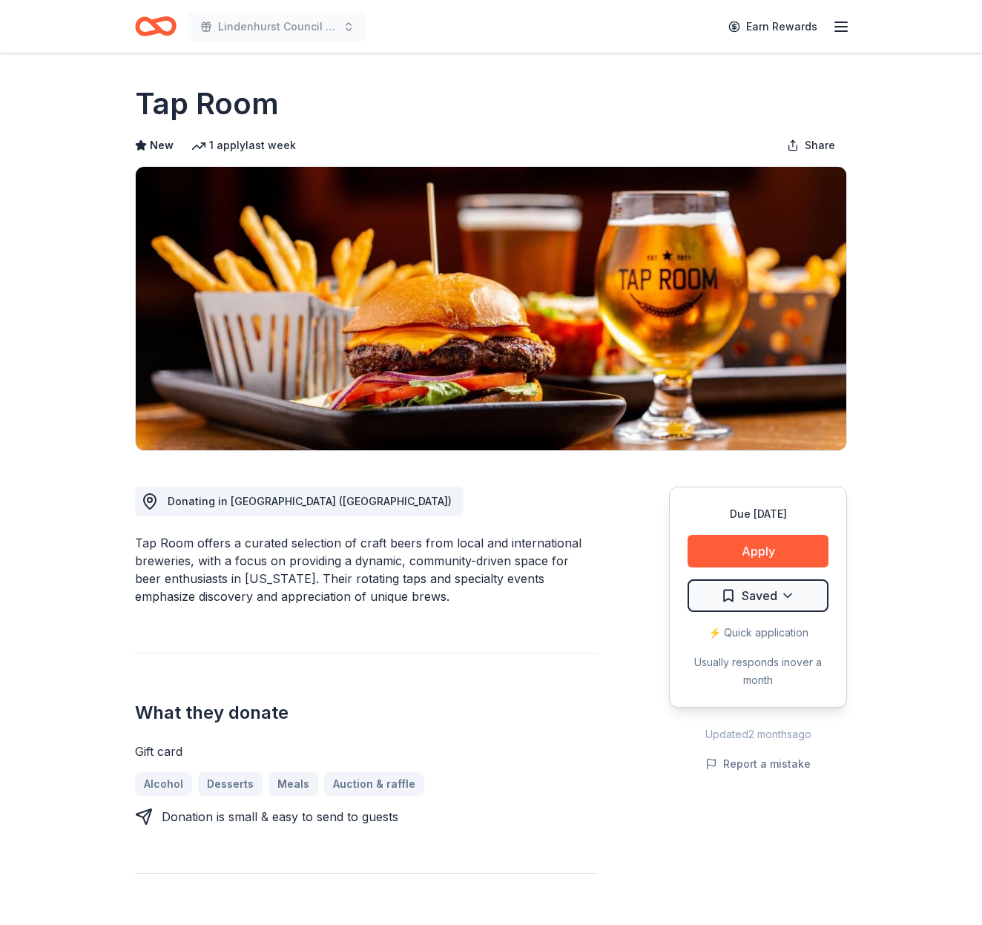
scroll to position [1, 0]
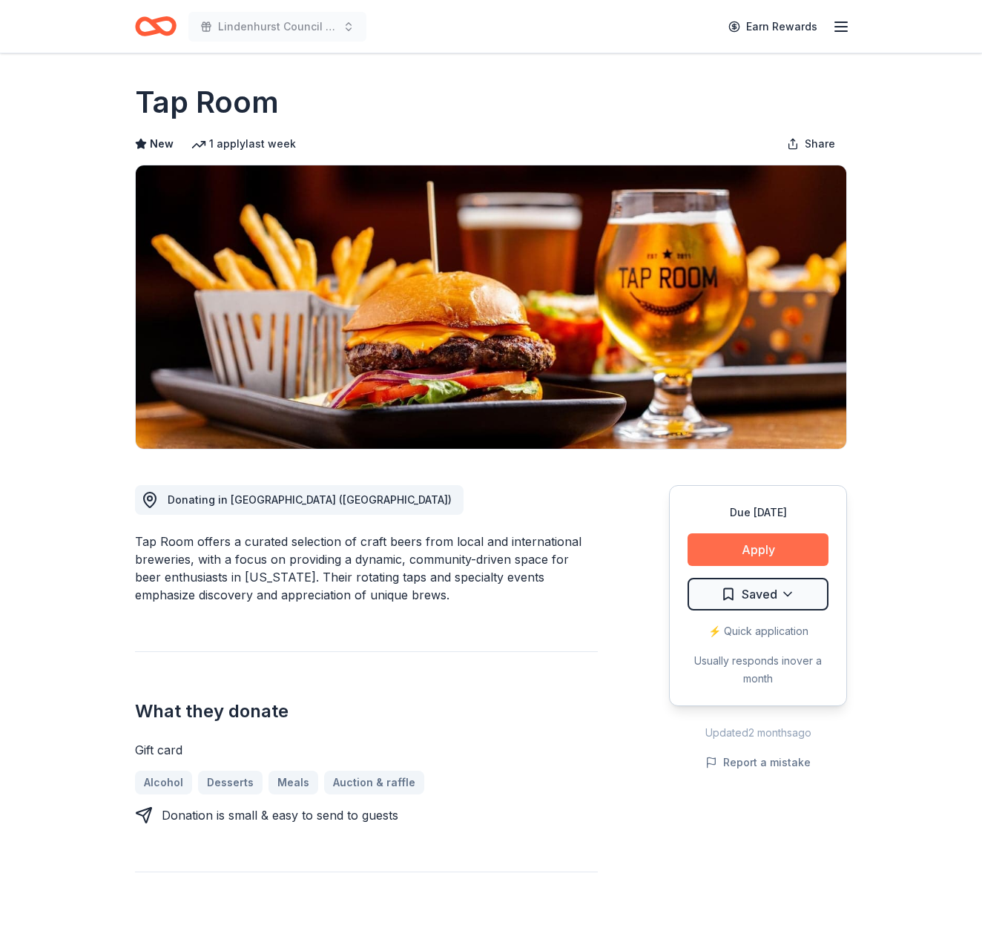
click at [789, 544] on button "Apply" at bounding box center [758, 549] width 141 height 33
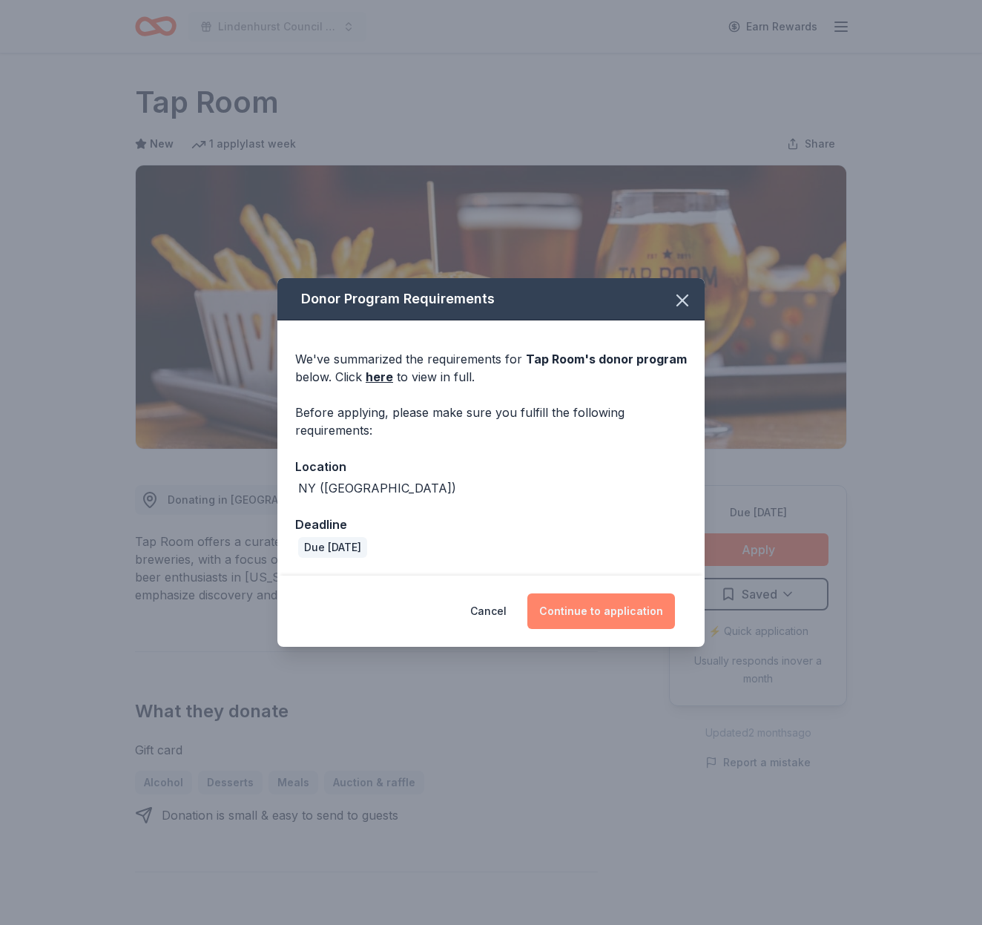
click at [601, 599] on button "Continue to application" at bounding box center [601, 611] width 148 height 36
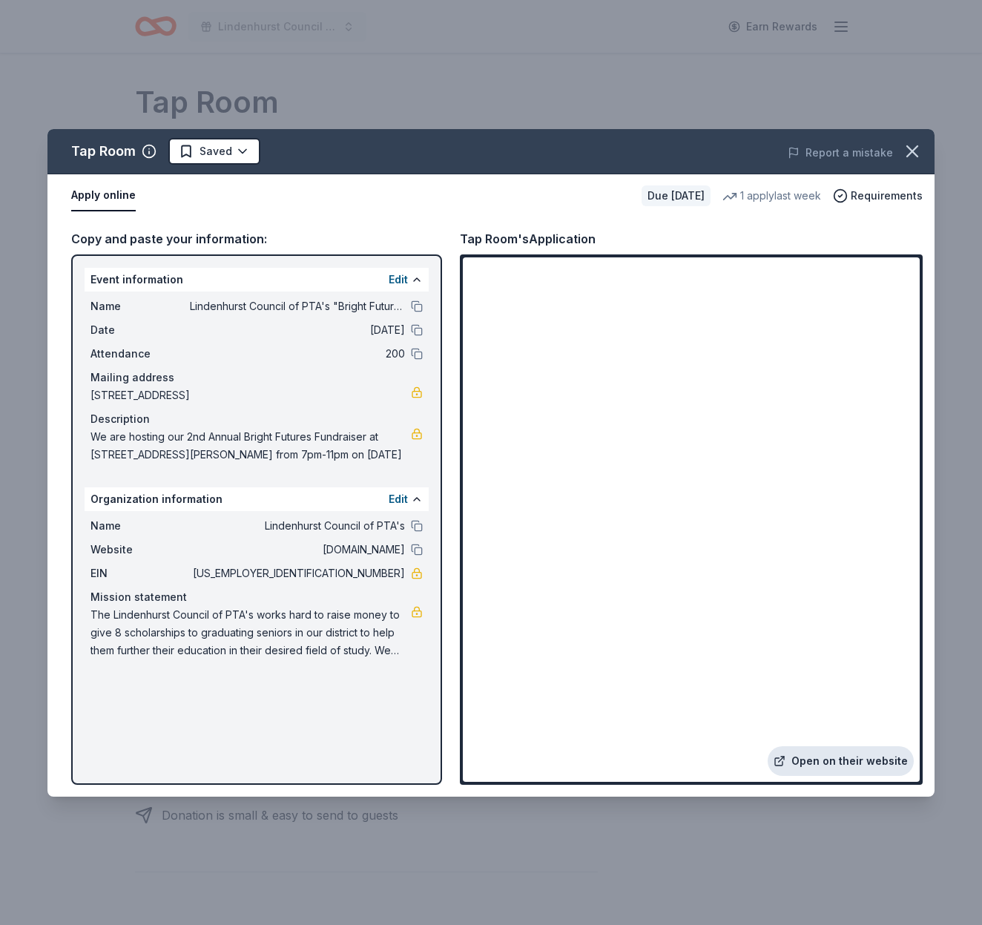
click at [847, 762] on link "Open on their website" at bounding box center [841, 761] width 146 height 30
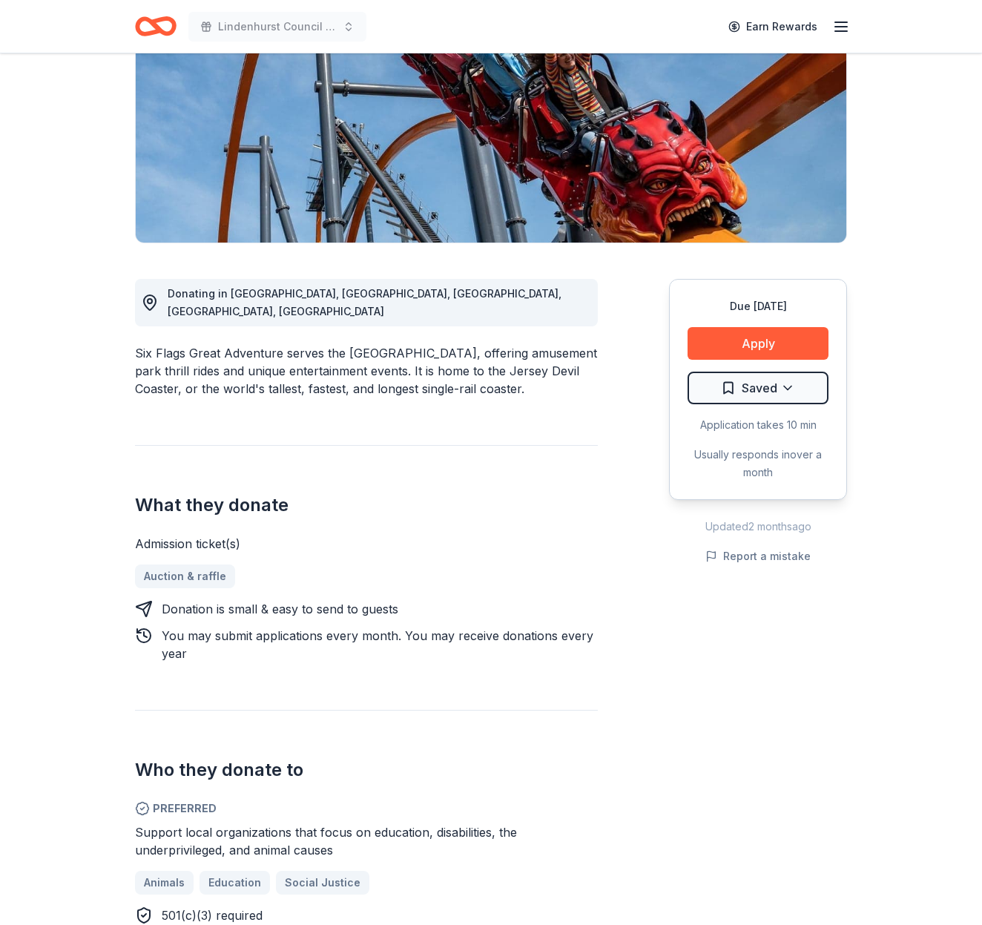
scroll to position [269, 0]
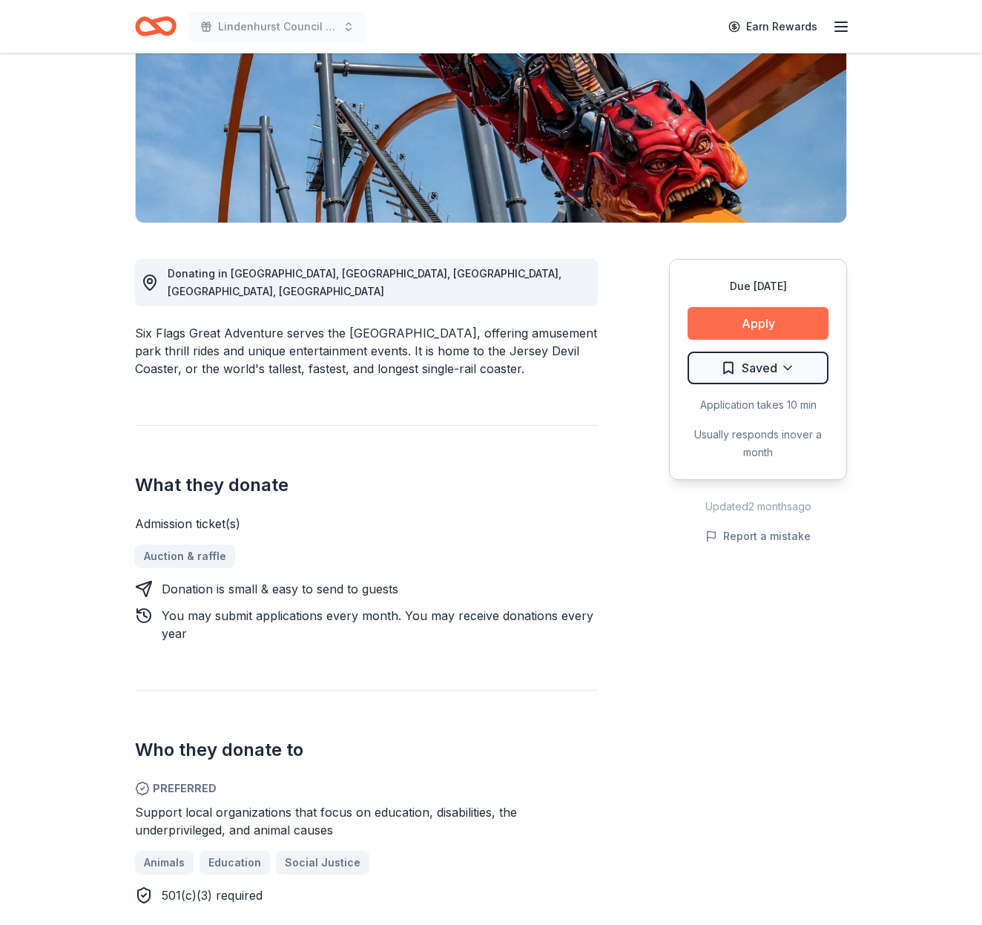
click at [753, 307] on button "Apply" at bounding box center [758, 323] width 141 height 33
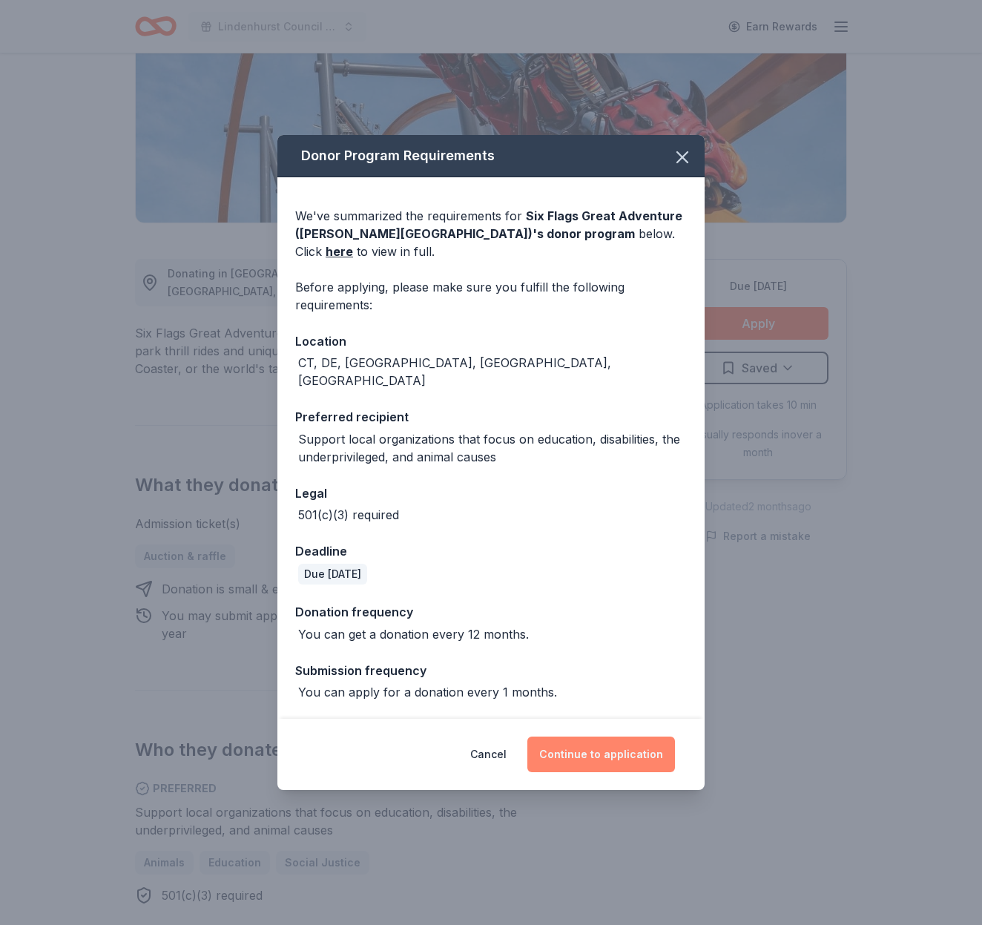
click at [604, 745] on button "Continue to application" at bounding box center [601, 754] width 148 height 36
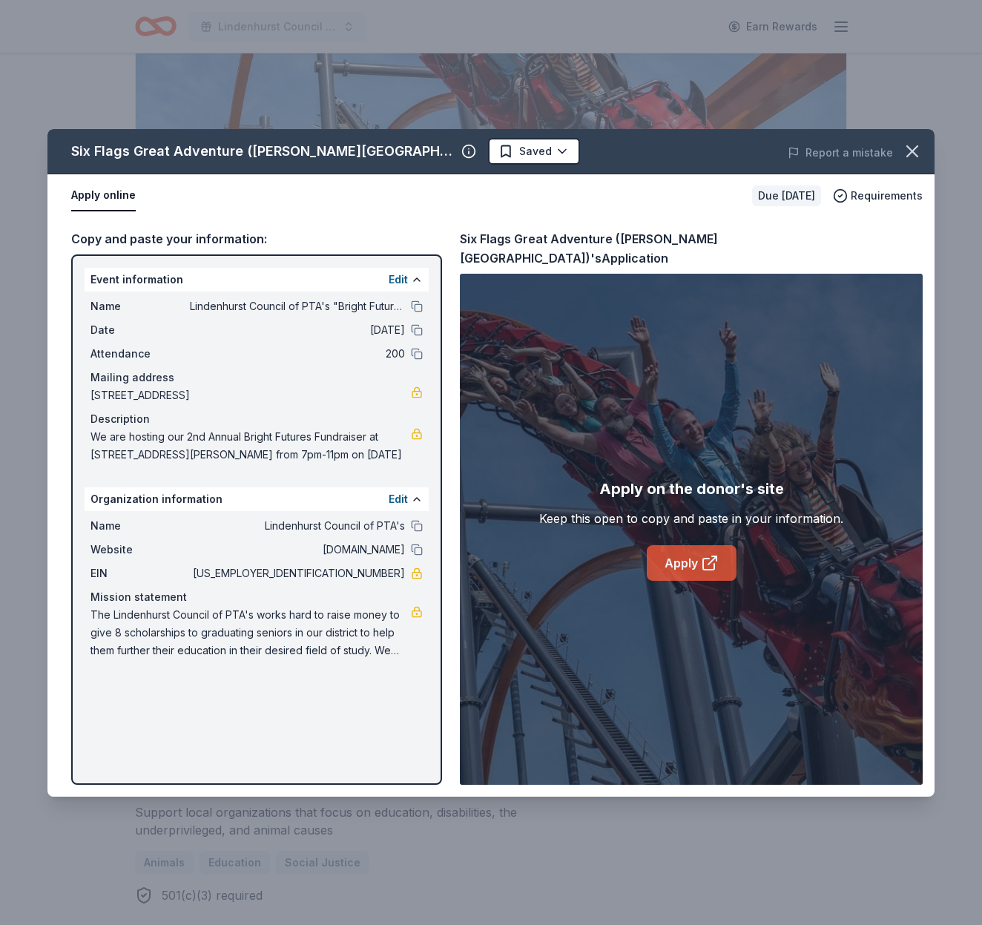
click at [690, 547] on link "Apply" at bounding box center [692, 563] width 90 height 36
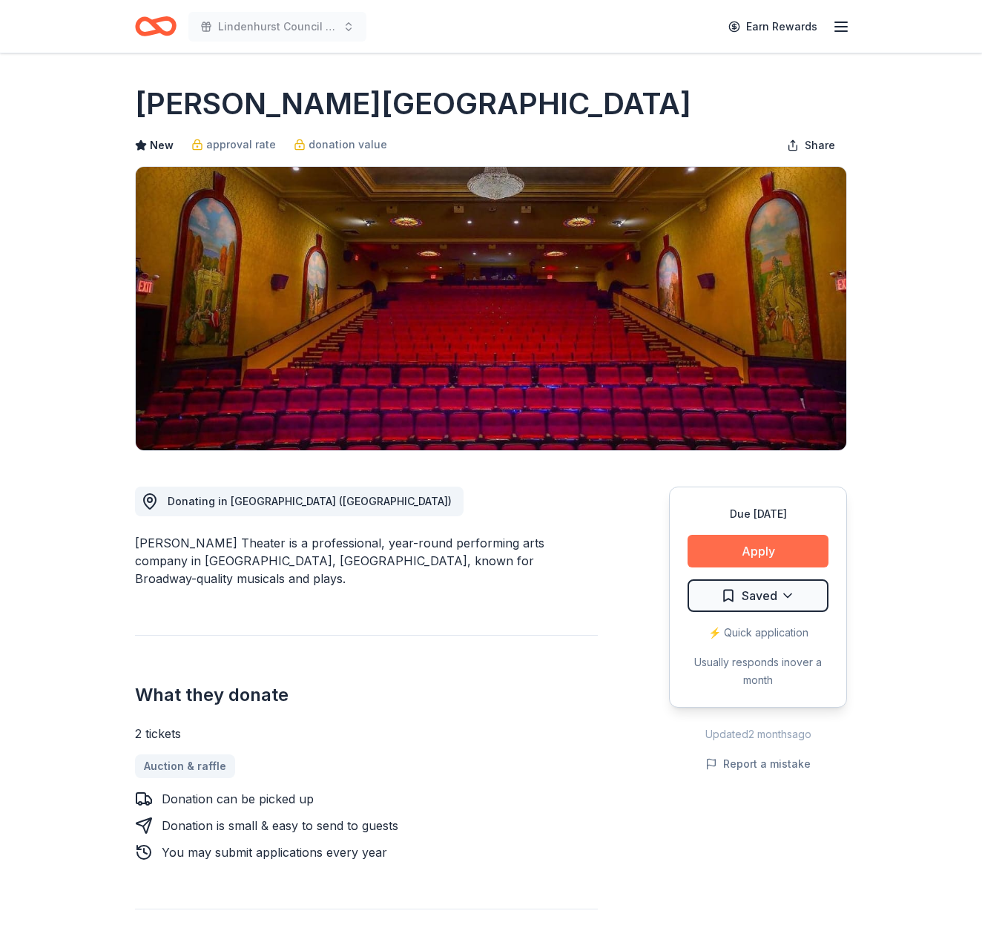
click at [762, 541] on button "Apply" at bounding box center [758, 551] width 141 height 33
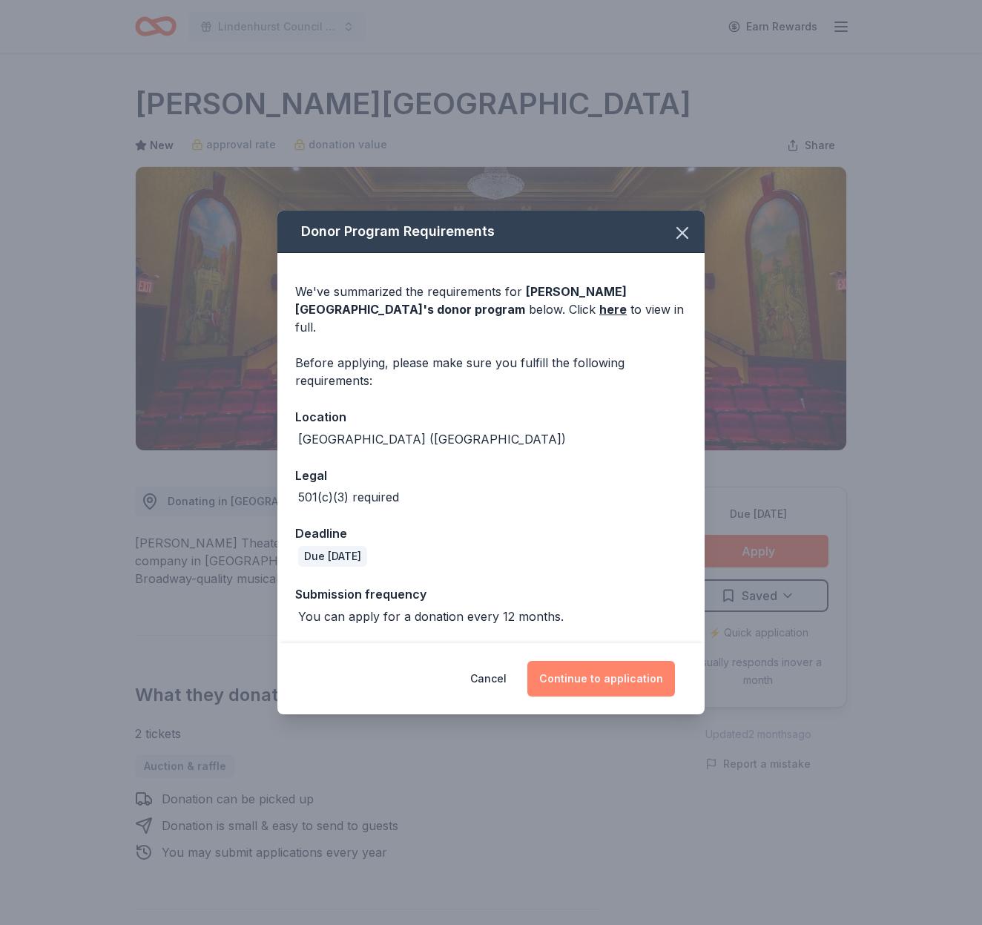
click at [596, 673] on button "Continue to application" at bounding box center [601, 679] width 148 height 36
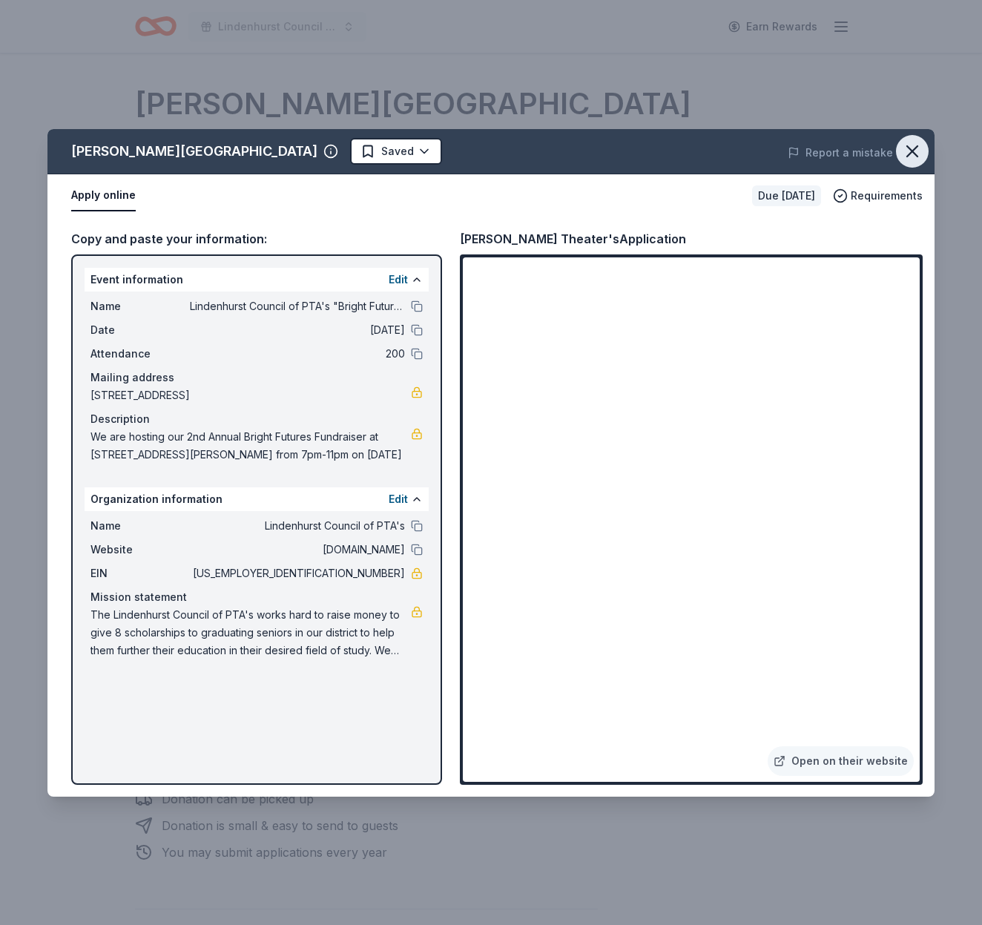
click at [906, 143] on icon "button" at bounding box center [912, 151] width 21 height 21
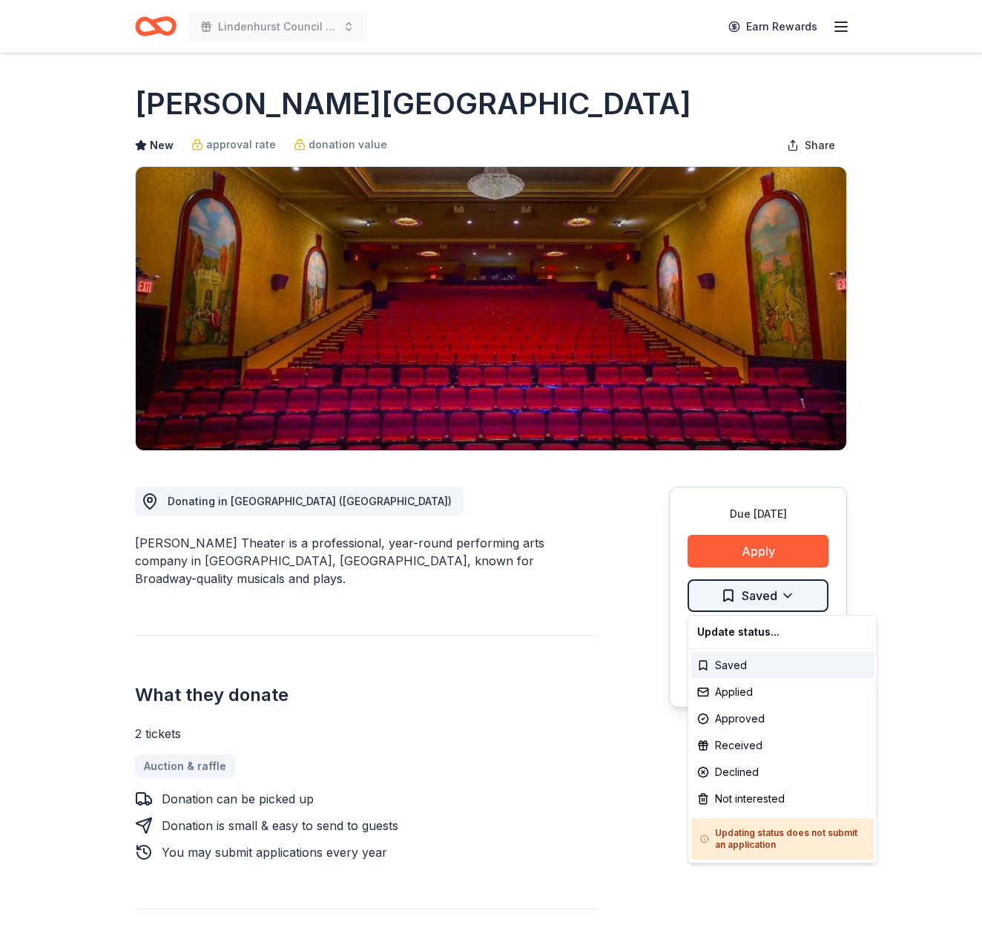
click at [759, 604] on html "Lindenhurst Council of PTA's "Bright Futures" Fundraiser Earn Rewards Due [DATE…" at bounding box center [491, 462] width 982 height 925
click at [759, 696] on div "Applied" at bounding box center [782, 692] width 182 height 27
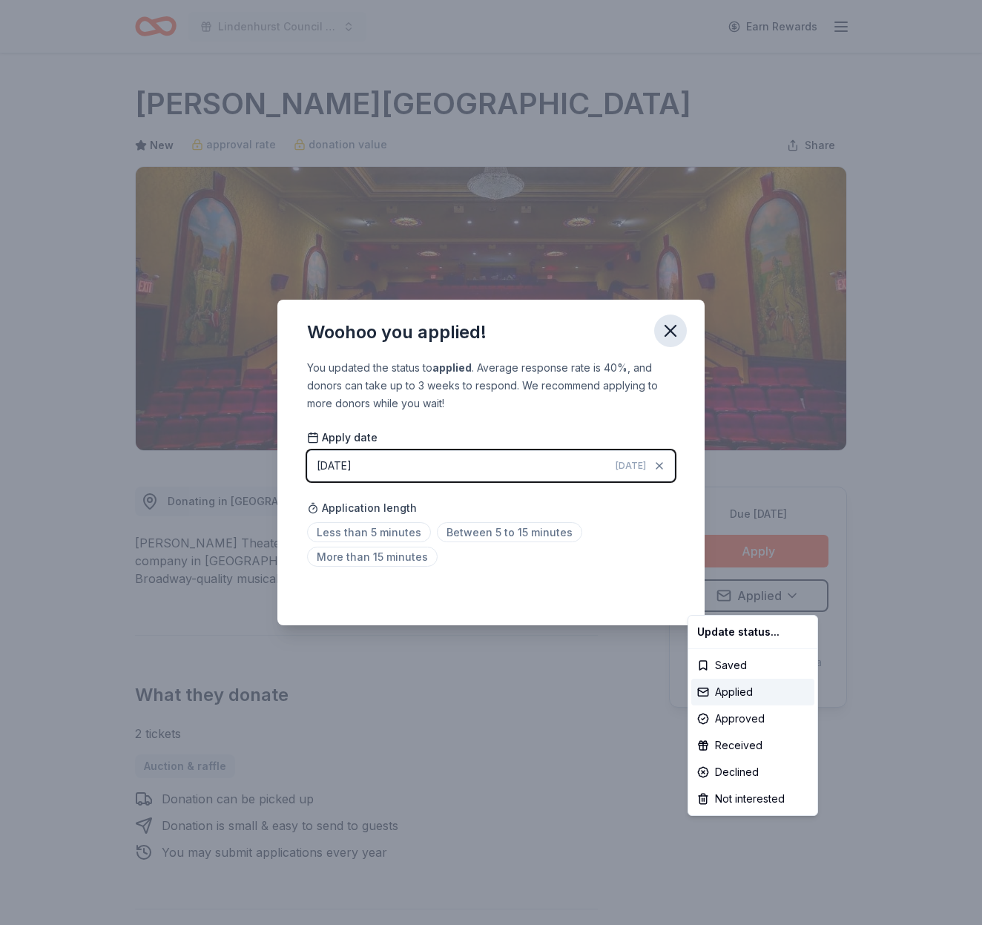
click at [670, 332] on html "Lindenhurst Council of PTA's "Bright Futures" Fundraiser Earn Rewards Due [DATE…" at bounding box center [491, 462] width 982 height 925
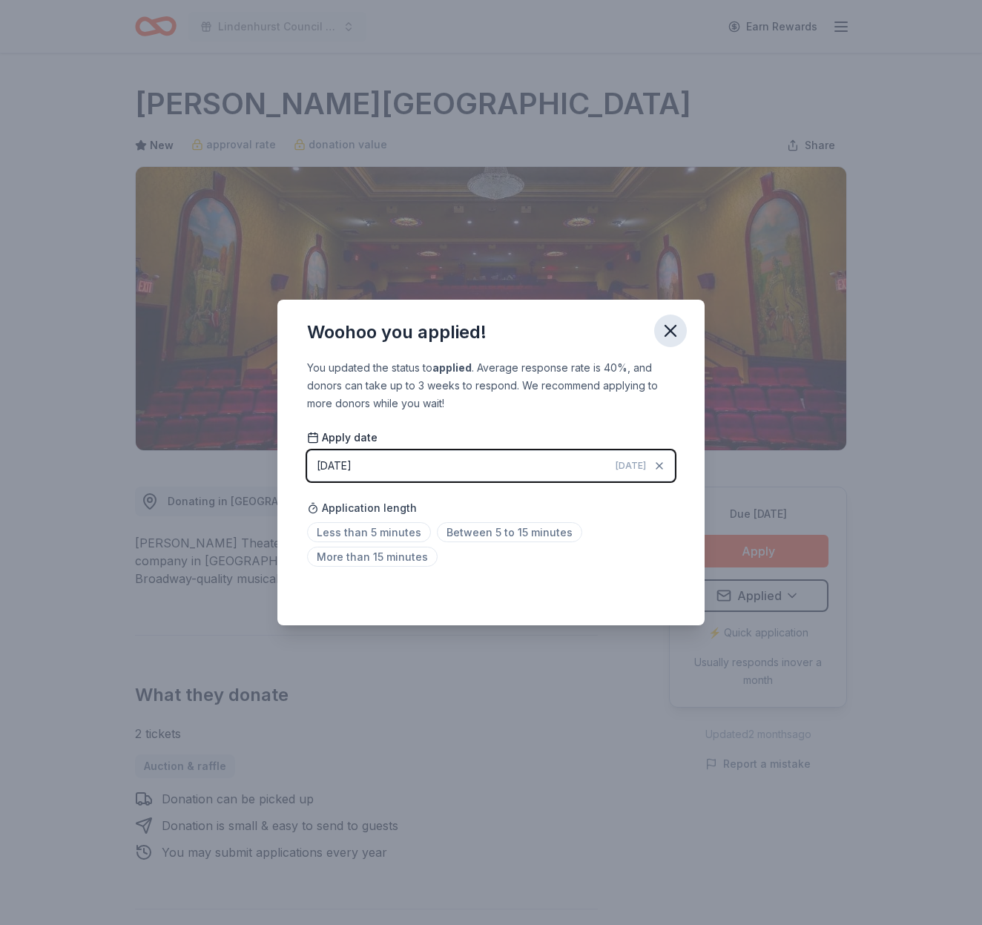
click at [670, 332] on icon "button" at bounding box center [670, 331] width 10 height 10
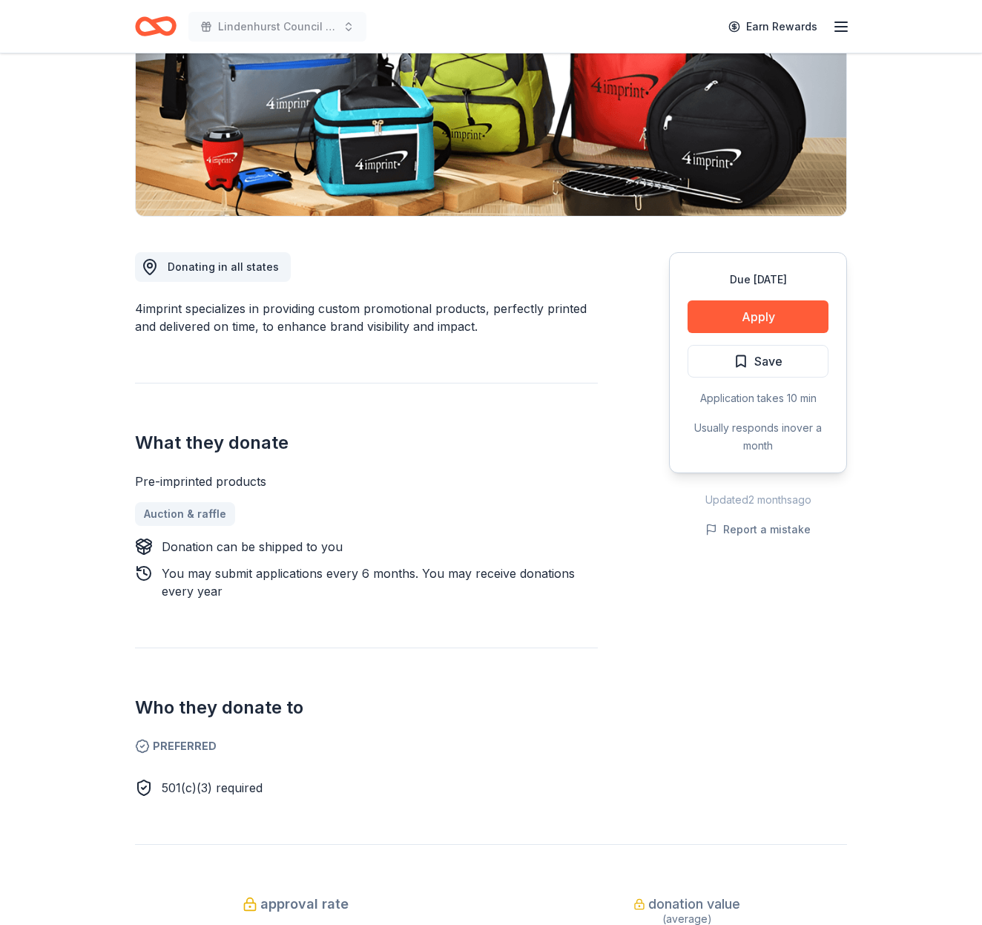
scroll to position [236, 0]
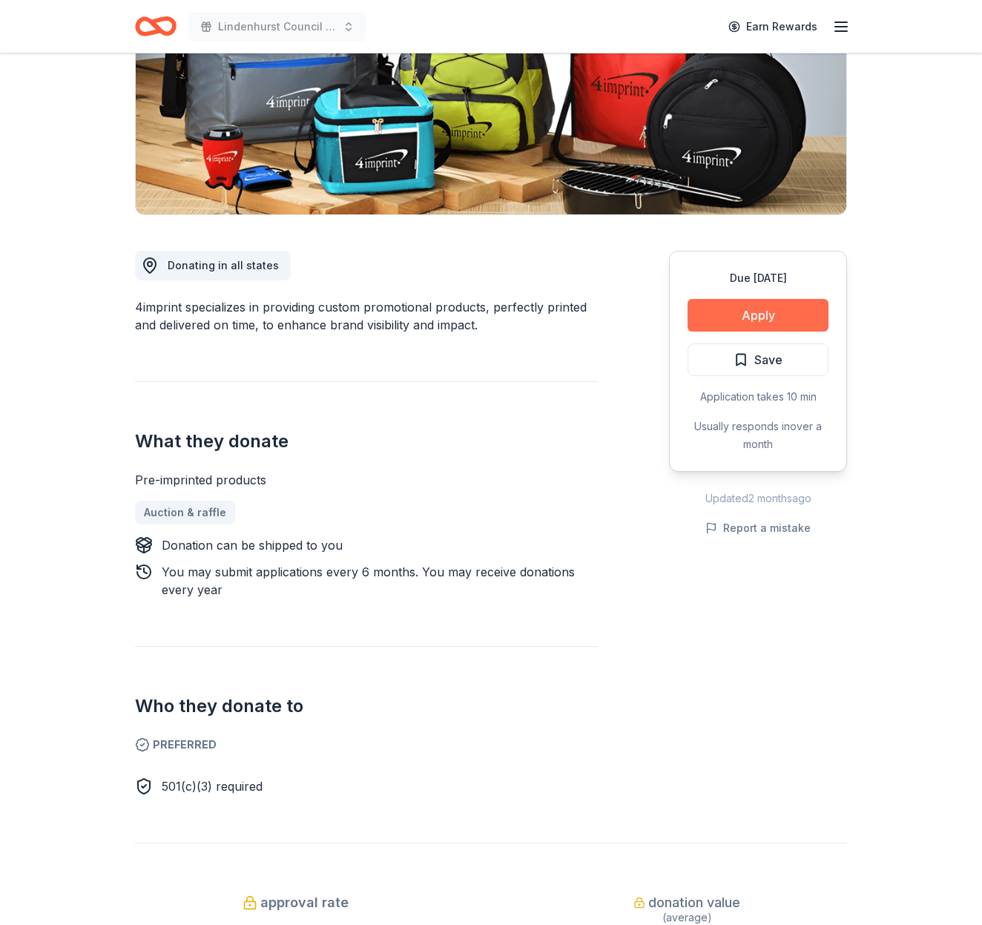
click at [754, 316] on button "Apply" at bounding box center [758, 315] width 141 height 33
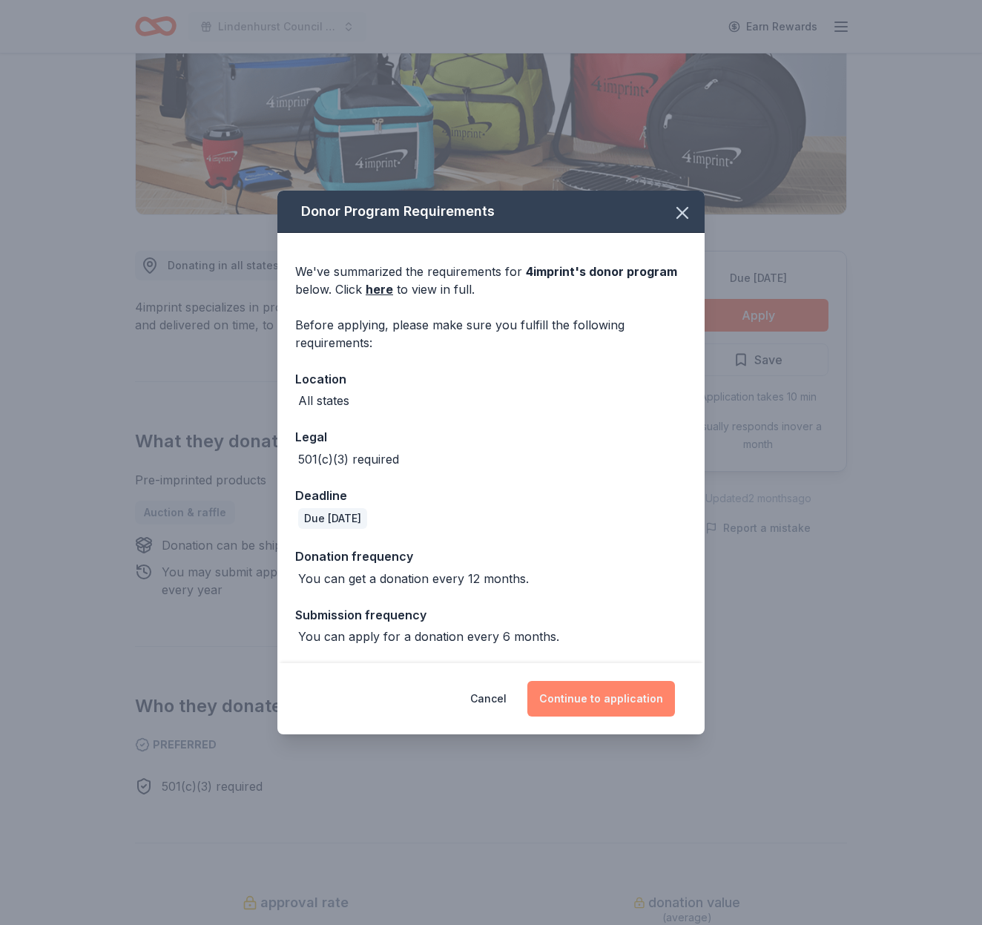
click at [617, 700] on button "Continue to application" at bounding box center [601, 699] width 148 height 36
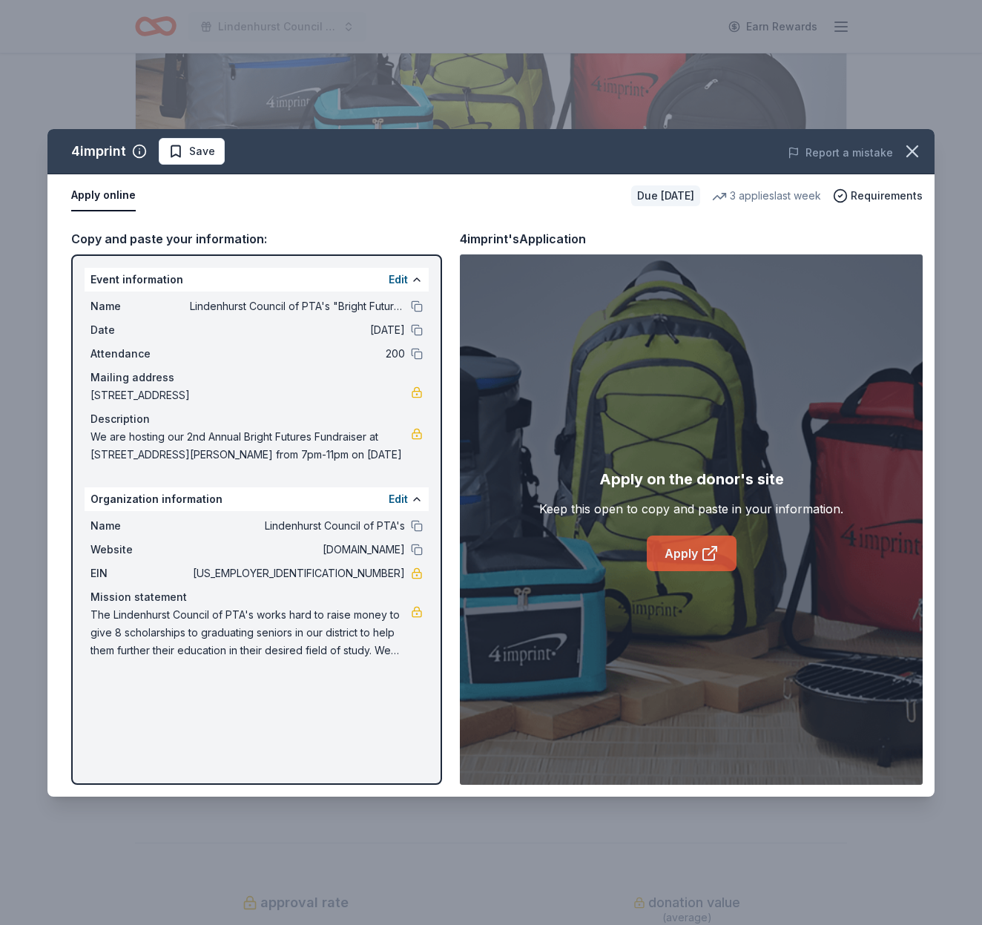
click at [694, 548] on link "Apply" at bounding box center [692, 553] width 90 height 36
click at [923, 151] on button "button" at bounding box center [912, 151] width 33 height 33
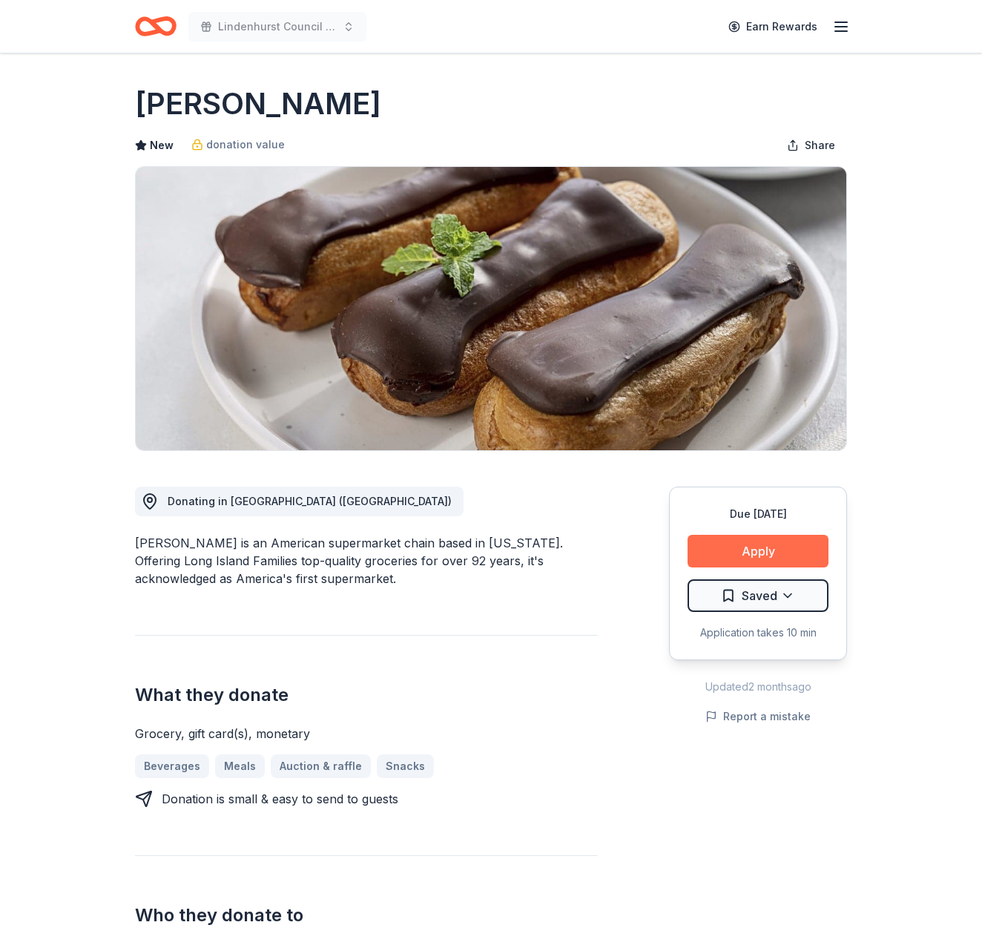
click at [767, 556] on button "Apply" at bounding box center [758, 551] width 141 height 33
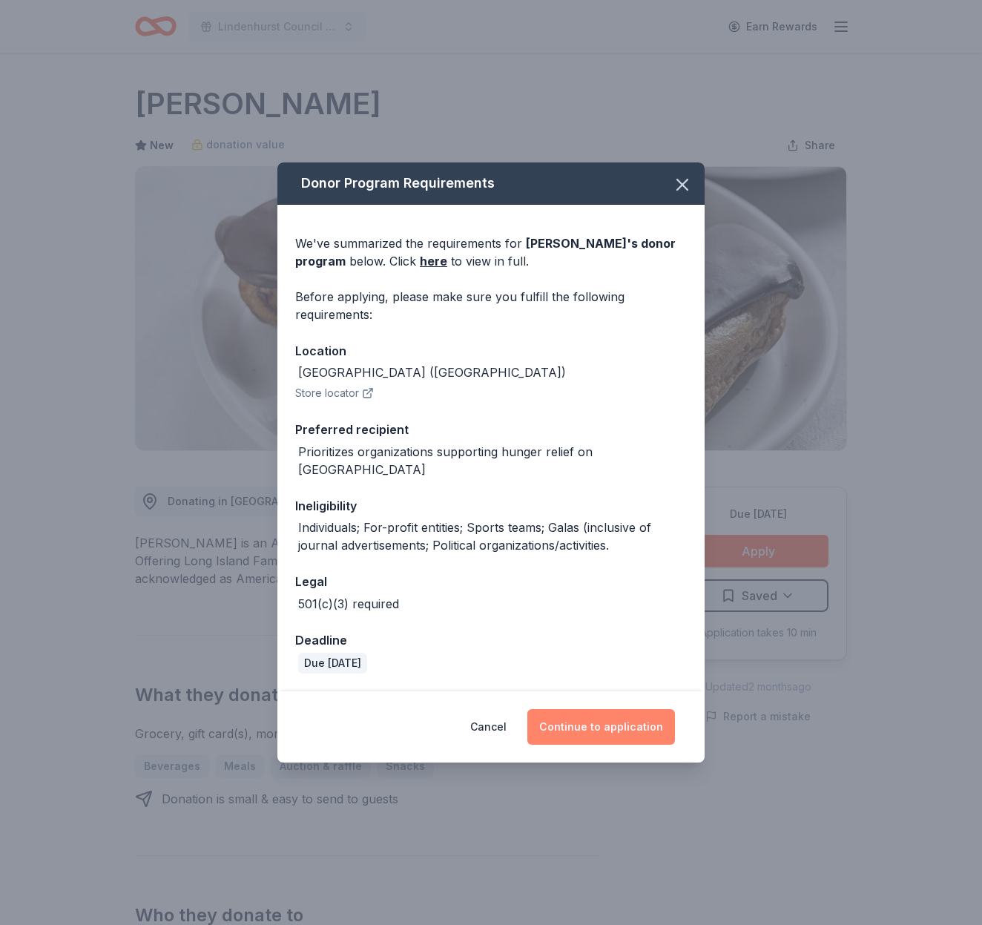
click at [634, 723] on button "Continue to application" at bounding box center [601, 727] width 148 height 36
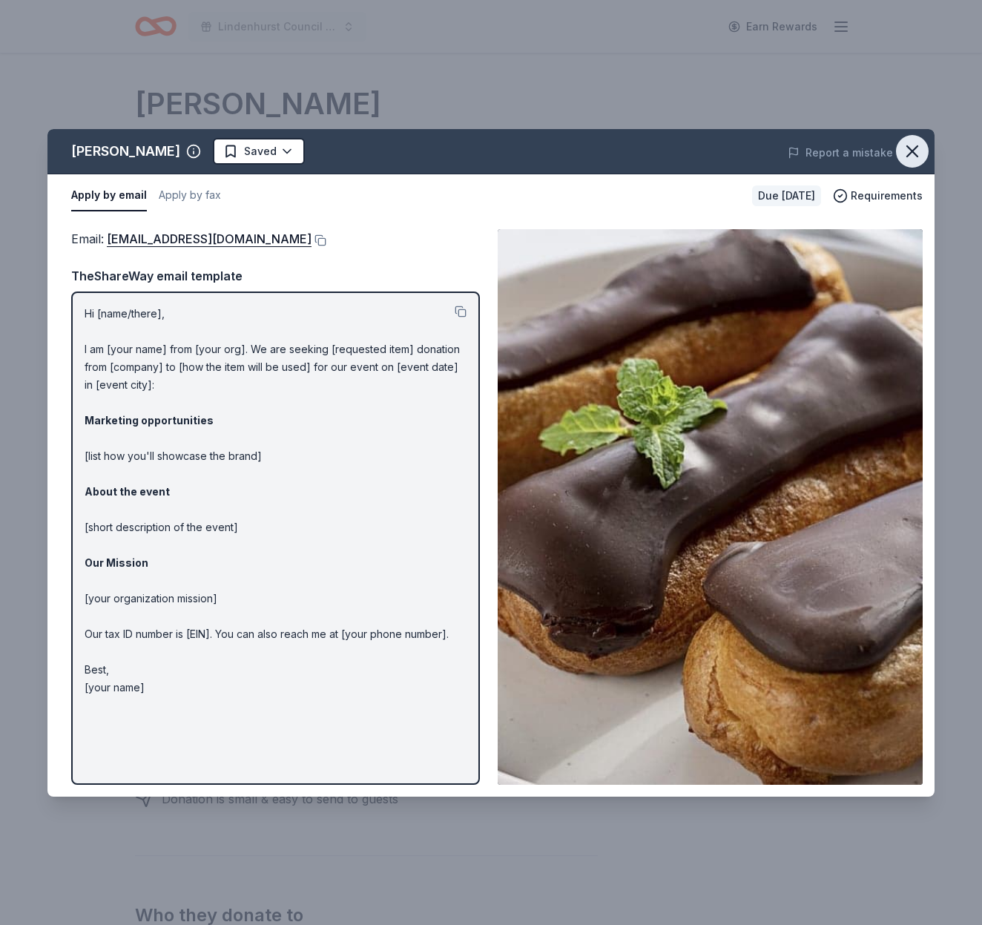
click at [913, 150] on icon "button" at bounding box center [912, 151] width 10 height 10
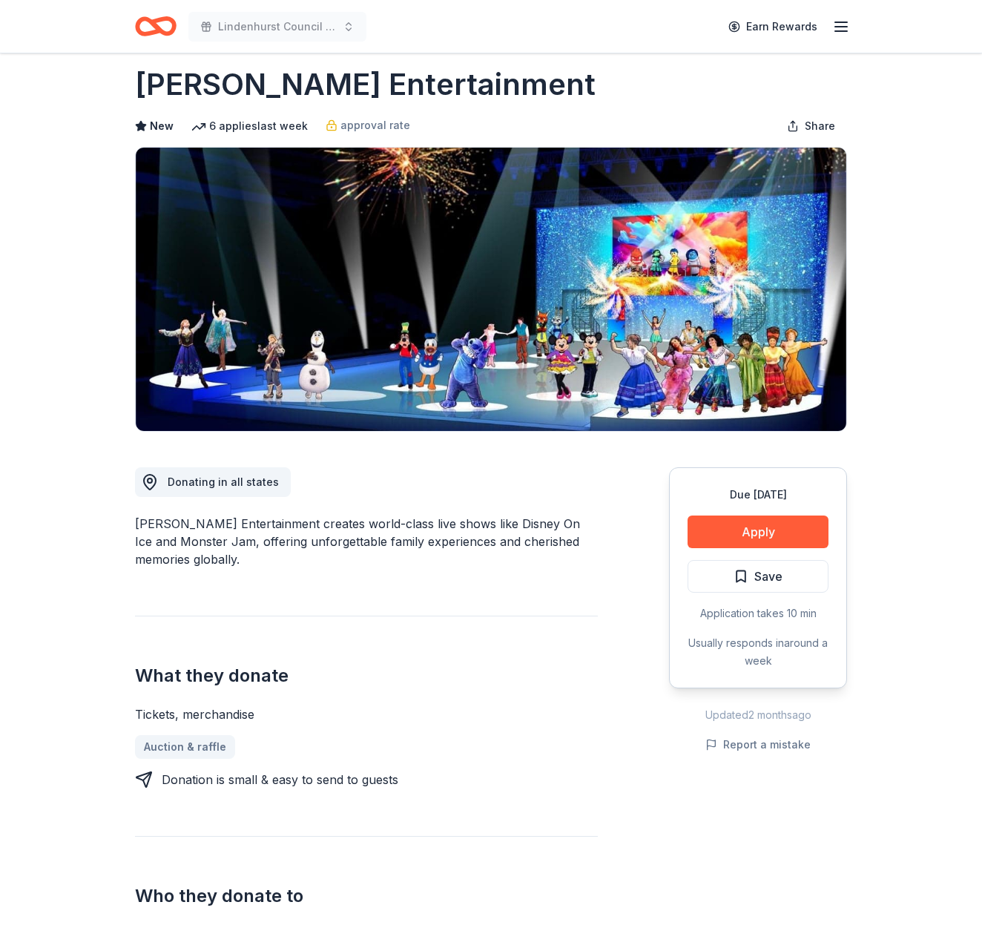
scroll to position [7, 0]
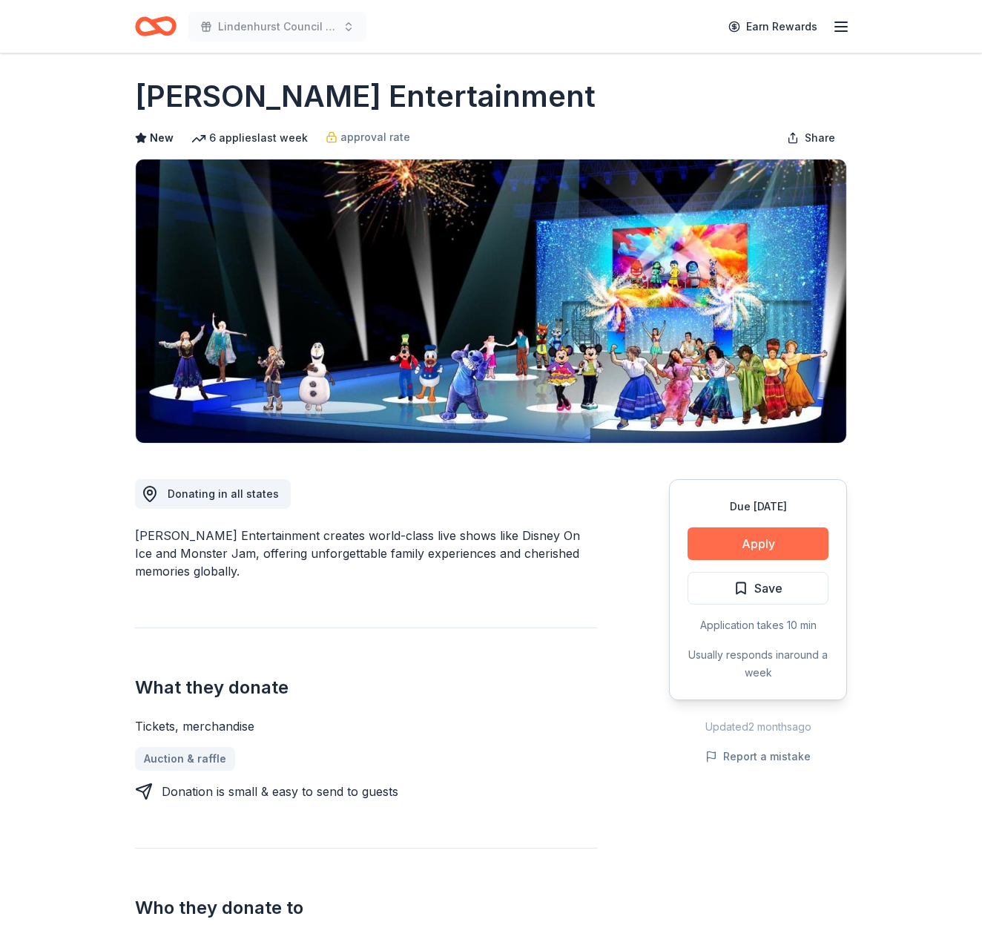
click at [779, 535] on button "Apply" at bounding box center [758, 543] width 141 height 33
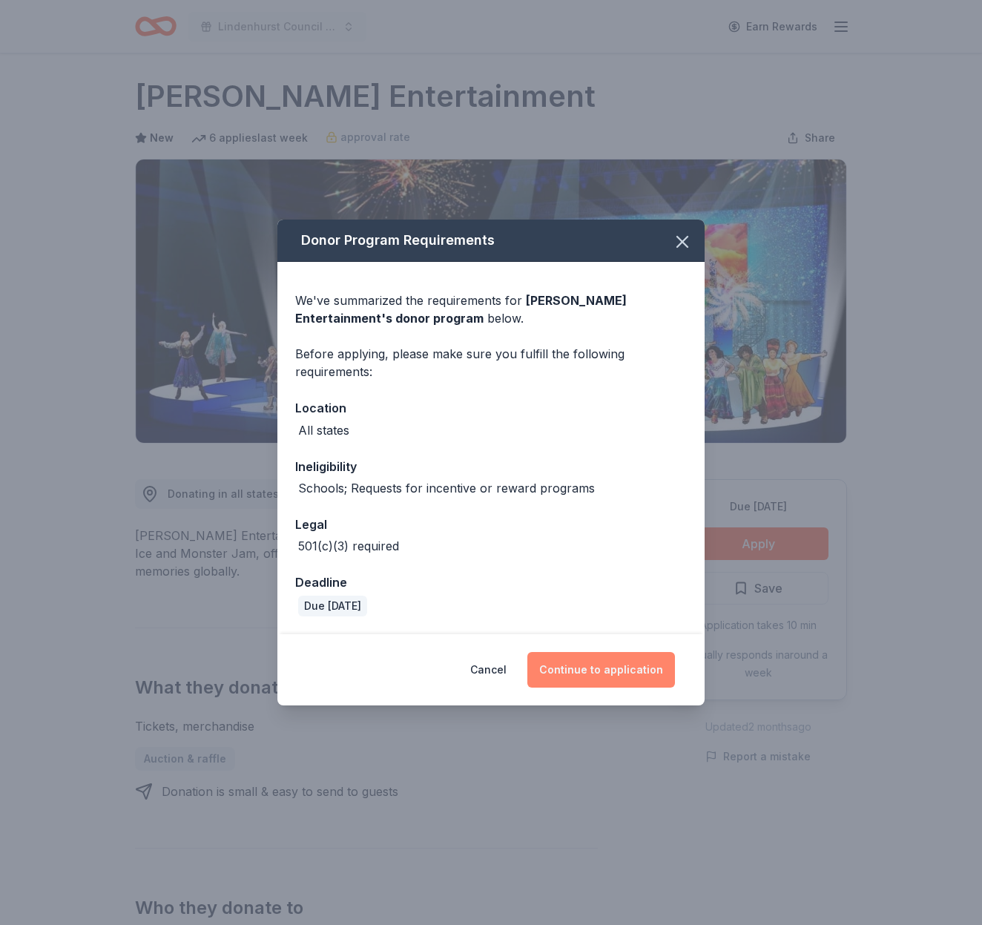
click at [601, 673] on button "Continue to application" at bounding box center [601, 670] width 148 height 36
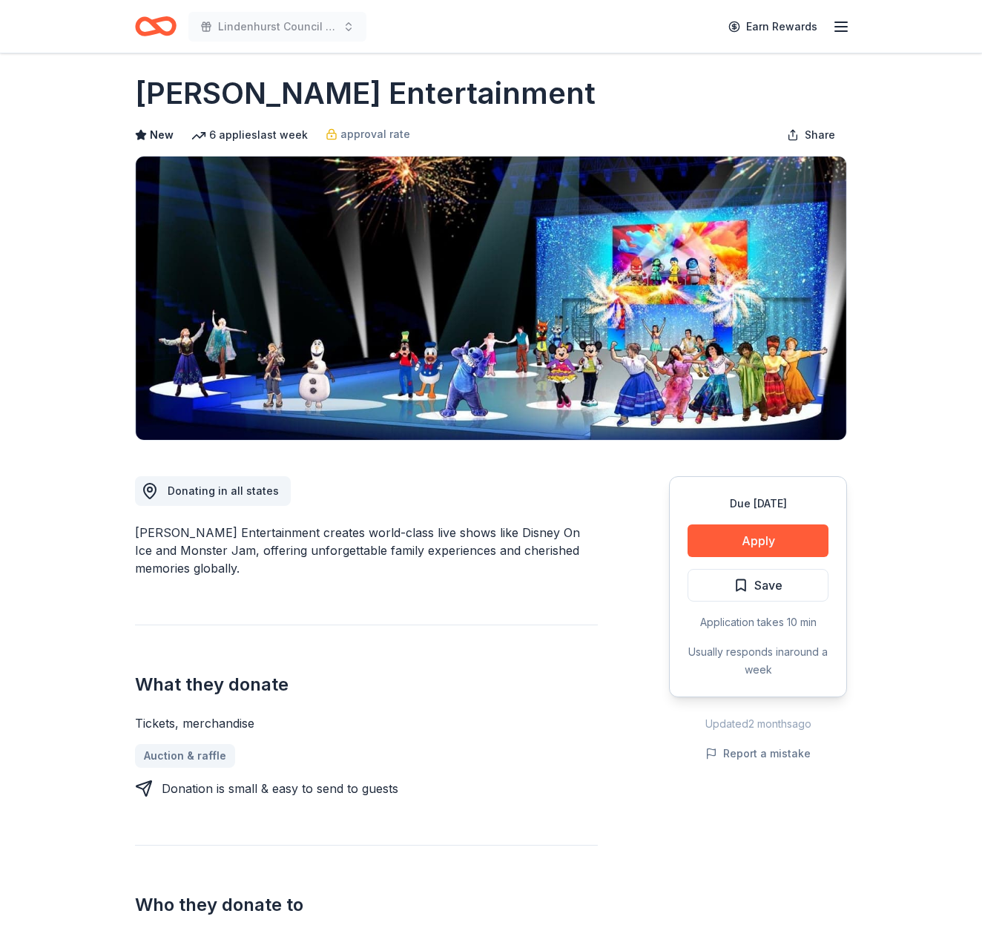
scroll to position [11, 0]
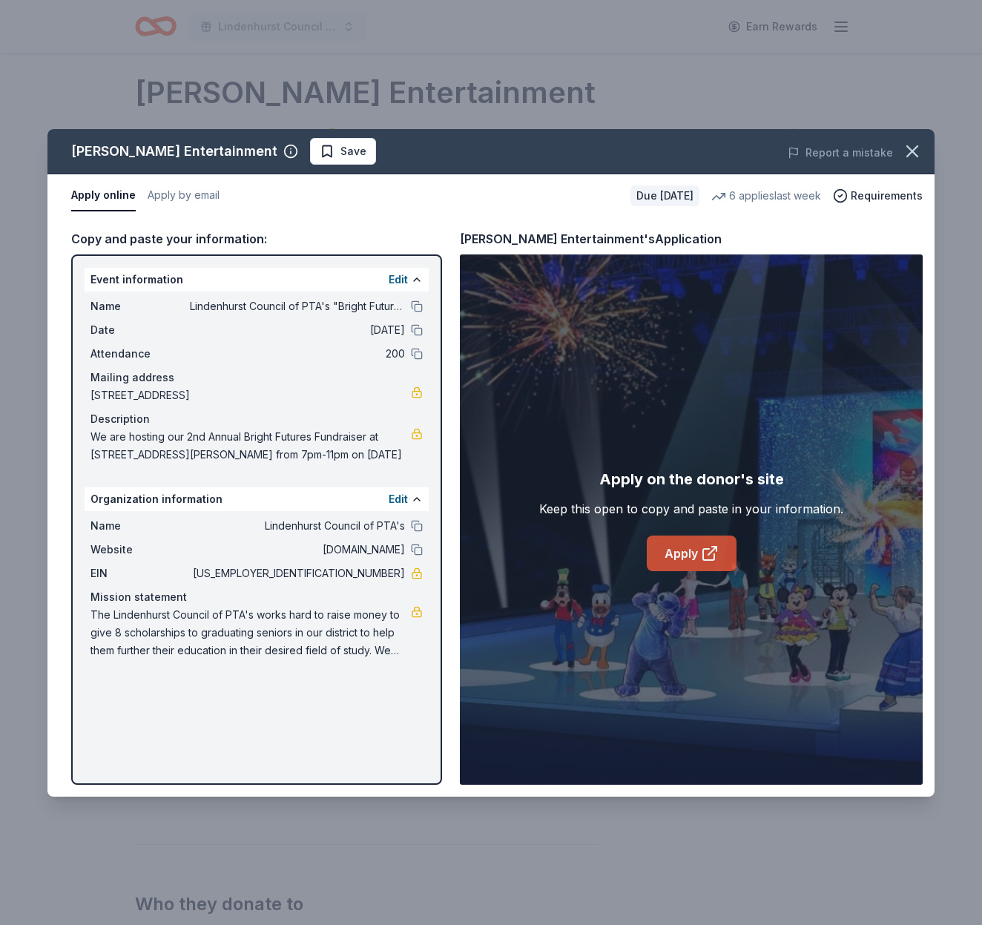
click at [685, 553] on link "Apply" at bounding box center [692, 553] width 90 height 36
click at [913, 154] on icon "button" at bounding box center [912, 151] width 21 height 21
